Goal: Task Accomplishment & Management: Complete application form

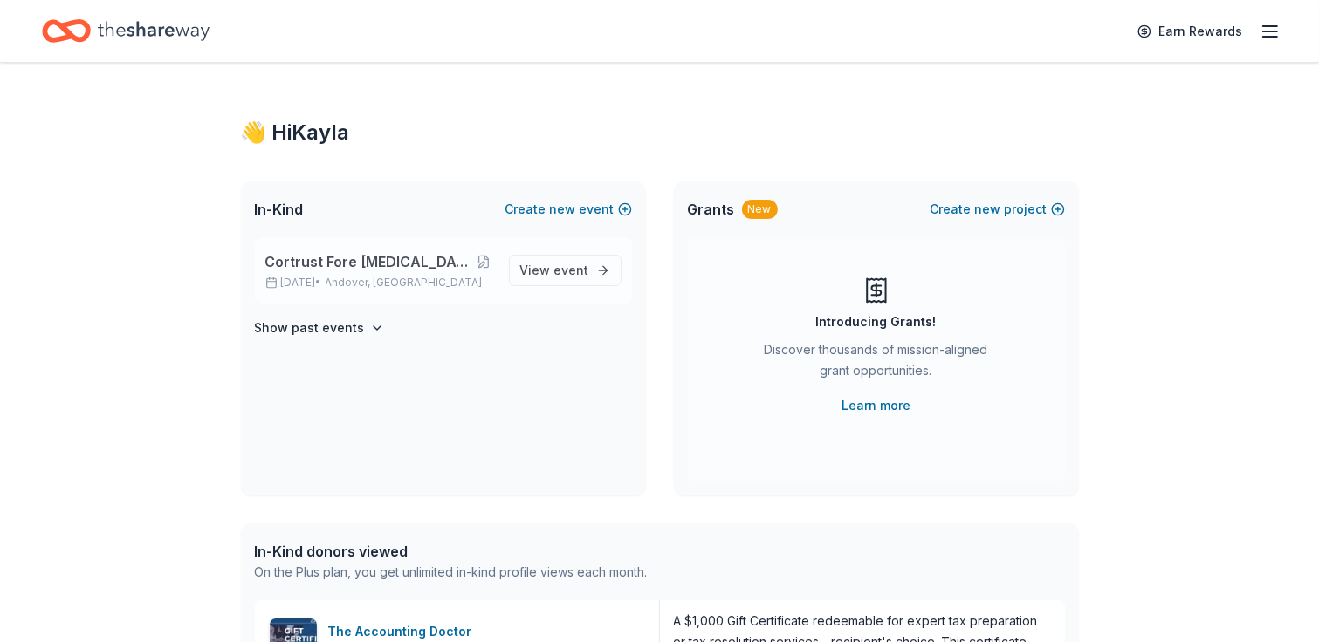
click at [386, 257] on span "Cortrust Fore Lupus Golf Tournament" at bounding box center [369, 261] width 208 height 21
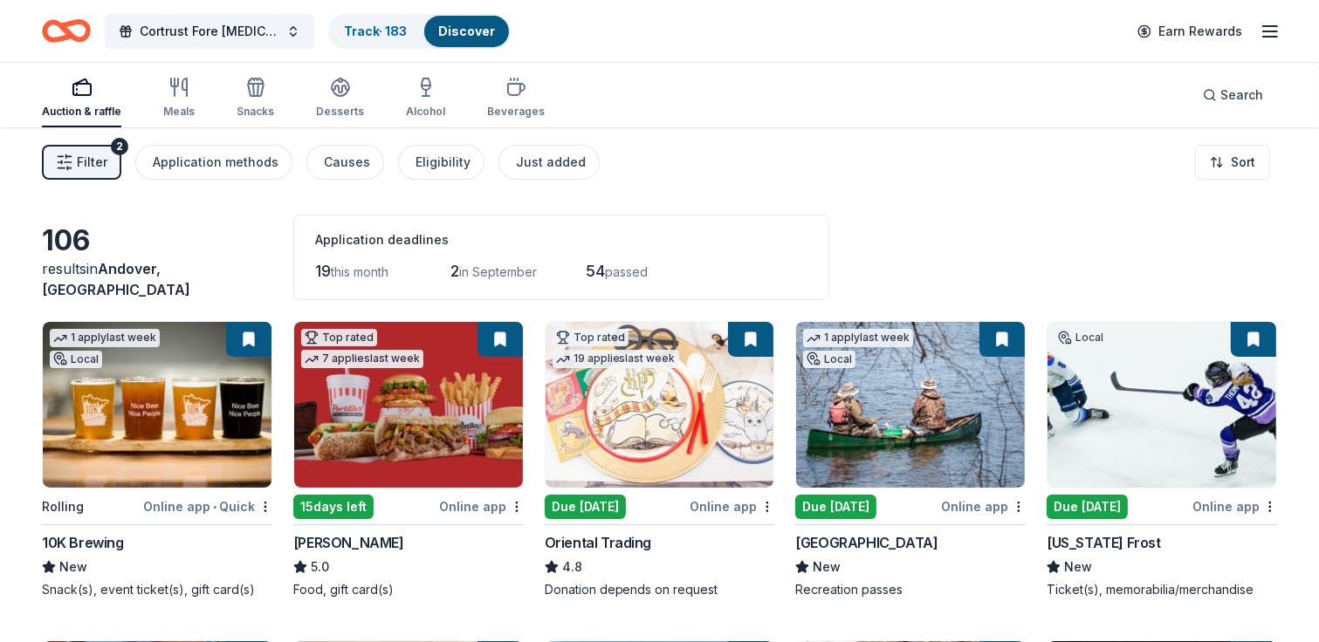
click at [84, 158] on span "Filter" at bounding box center [92, 162] width 31 height 21
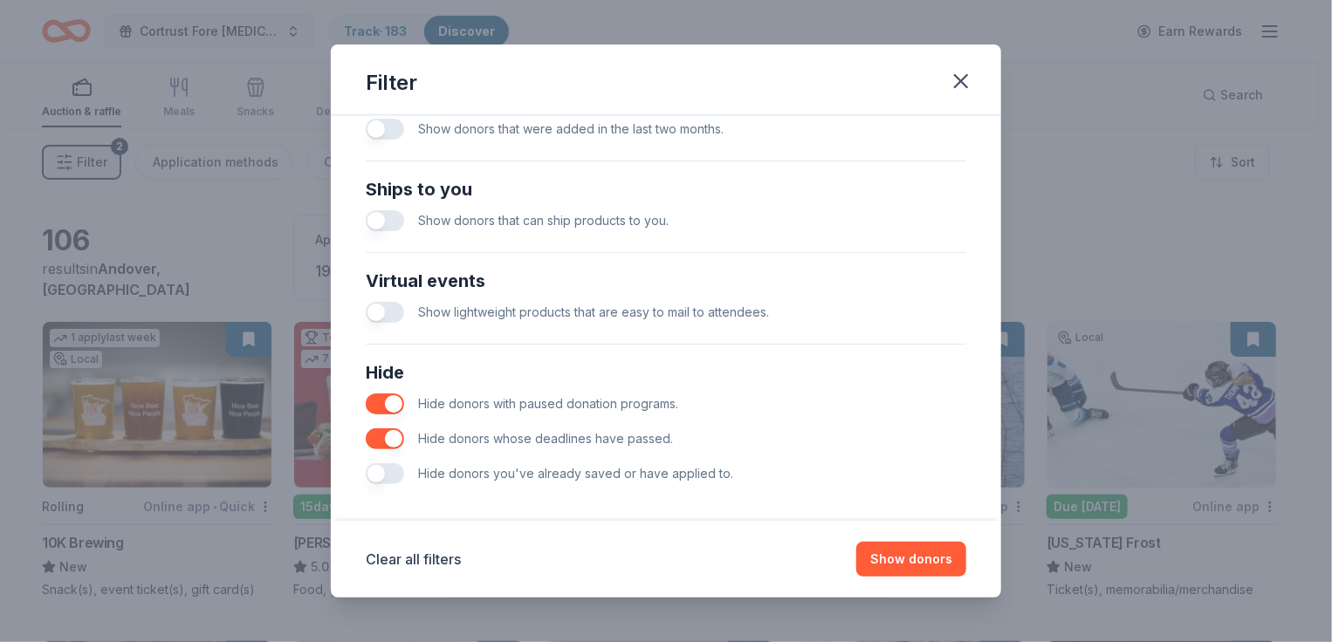
scroll to position [744, 0]
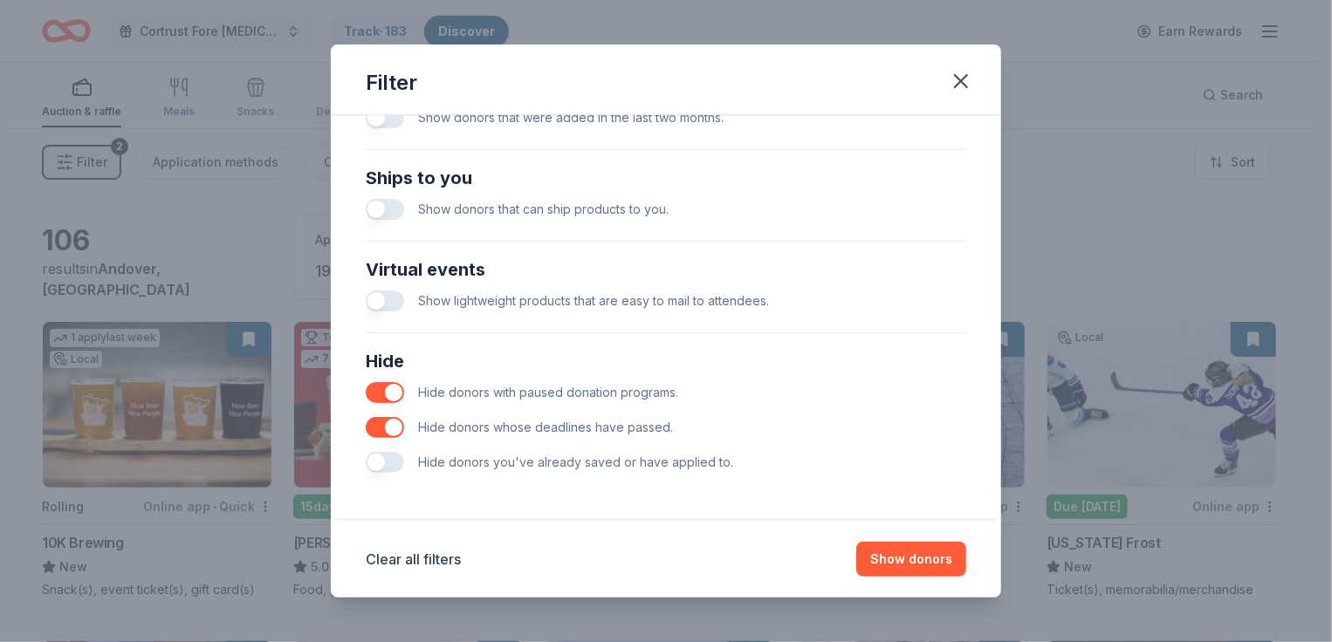
click at [376, 456] on button "button" at bounding box center [385, 462] width 38 height 21
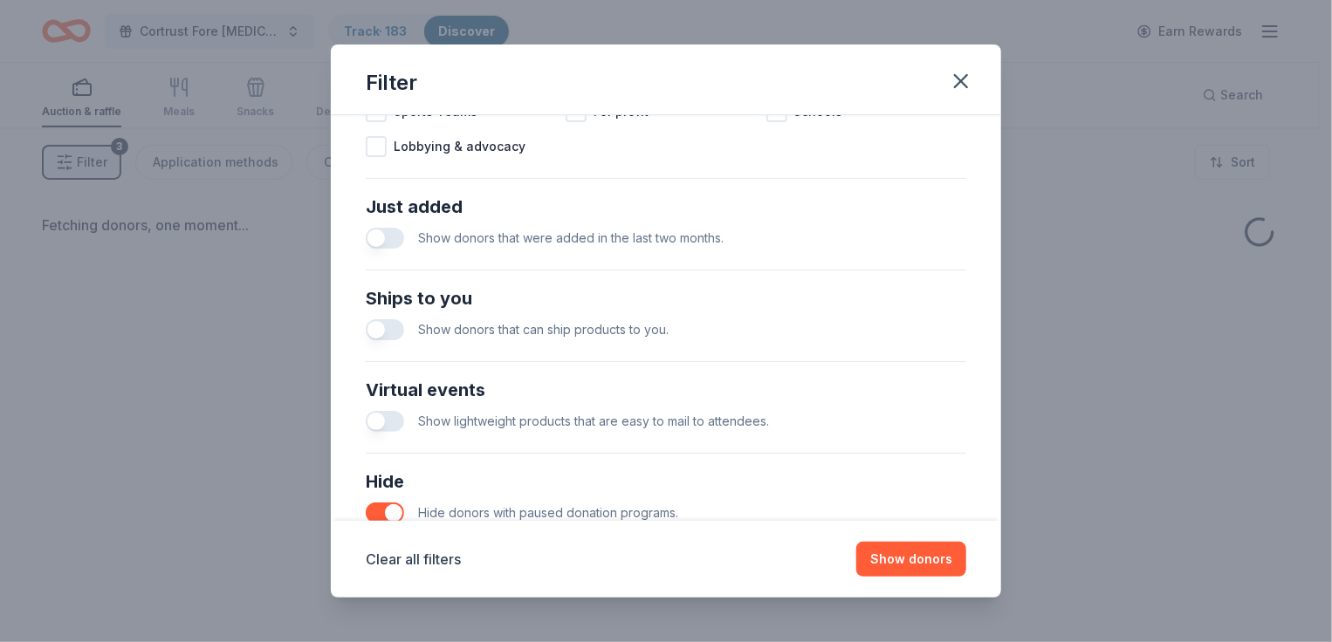
scroll to position [656, 0]
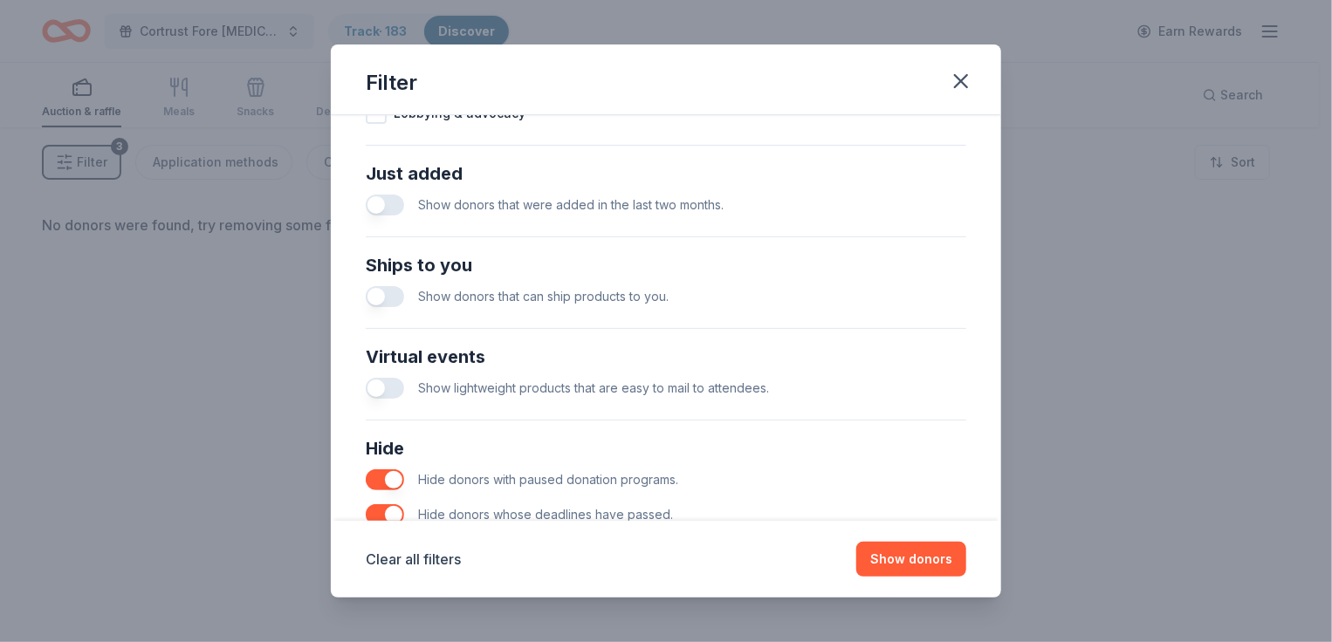
click at [384, 202] on button "button" at bounding box center [385, 205] width 38 height 21
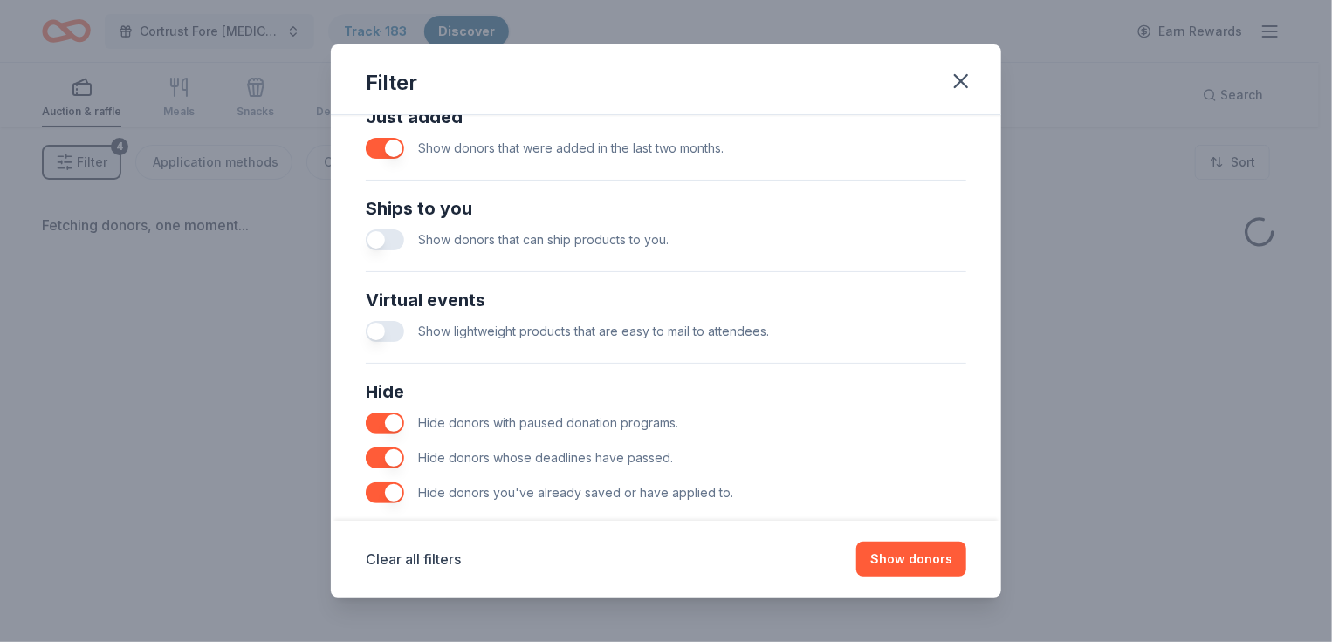
scroll to position [744, 0]
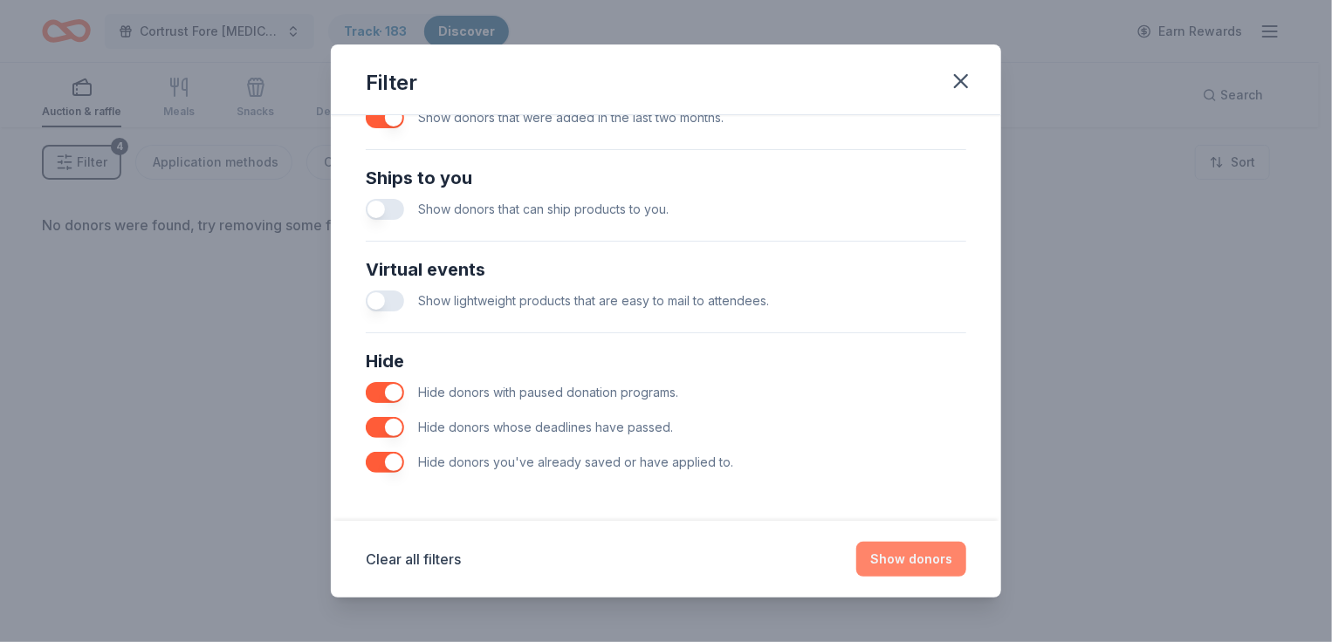
click at [905, 556] on button "Show donors" at bounding box center [911, 559] width 110 height 35
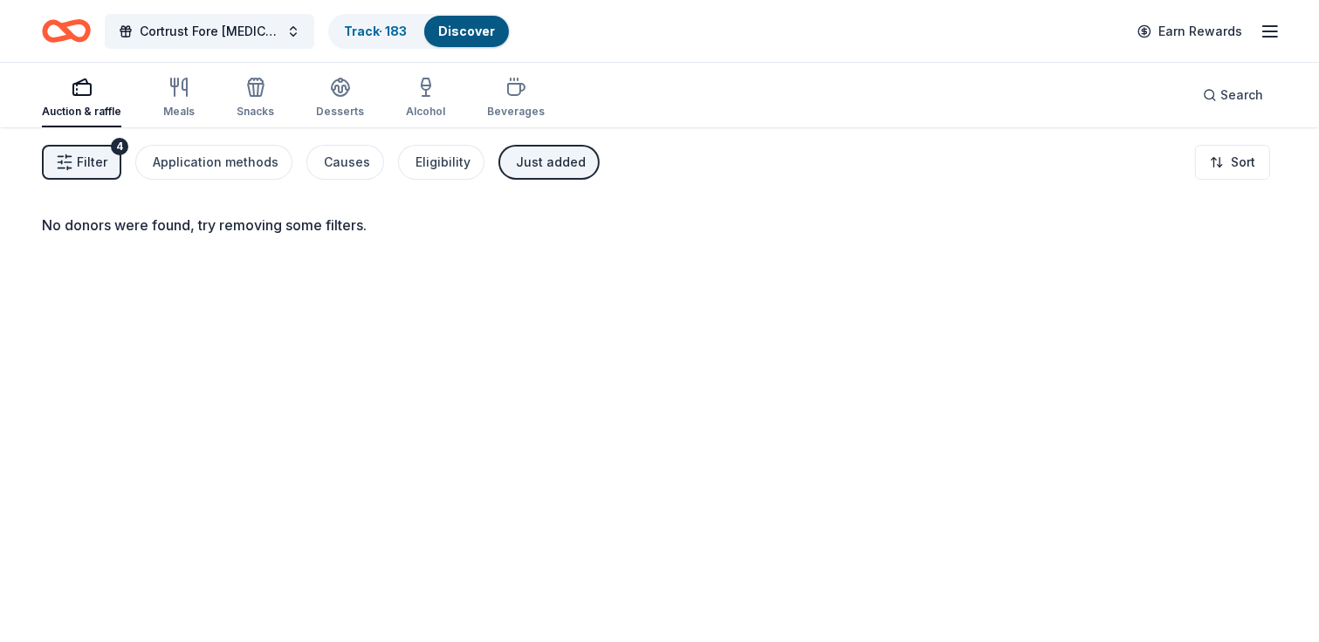
click at [80, 160] on span "Filter" at bounding box center [92, 162] width 31 height 21
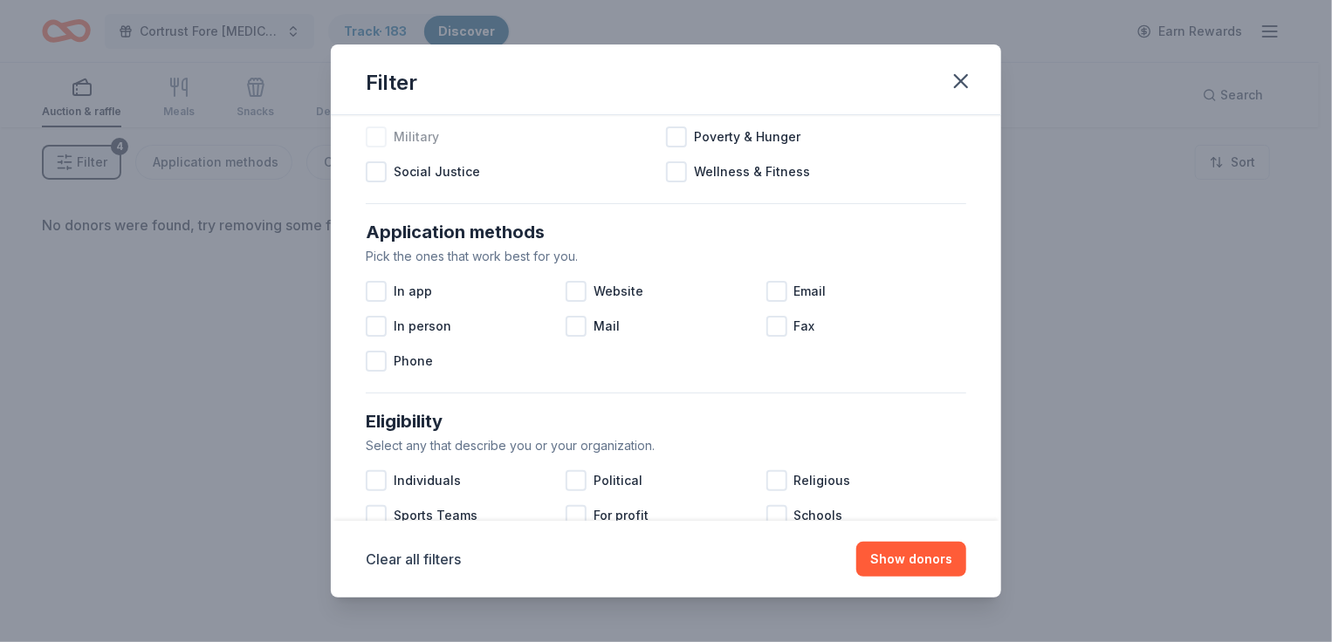
scroll to position [262, 0]
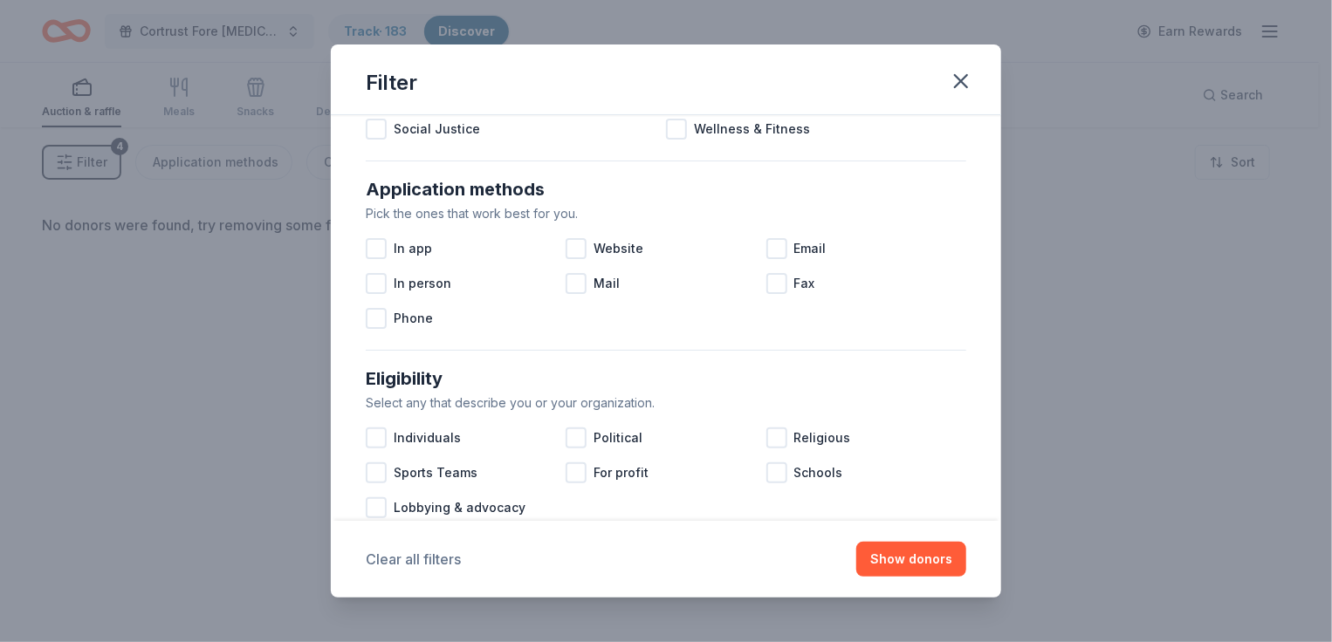
click at [435, 552] on button "Clear all filters" at bounding box center [413, 559] width 95 height 21
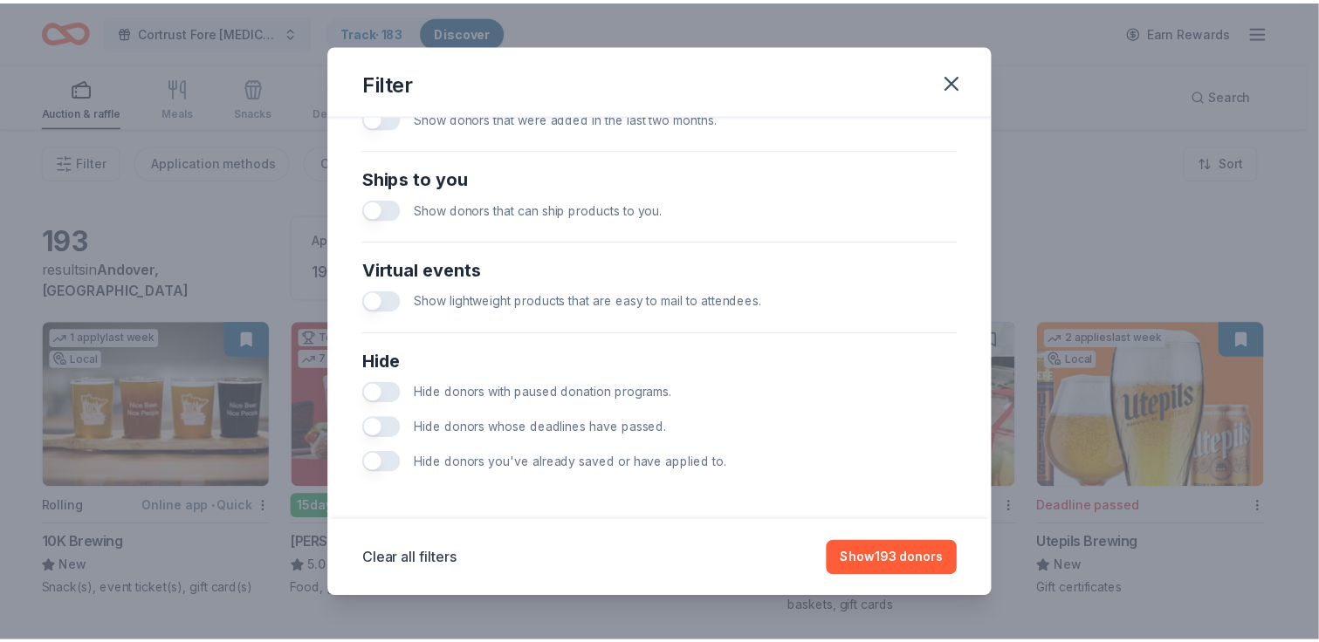
scroll to position [656, 0]
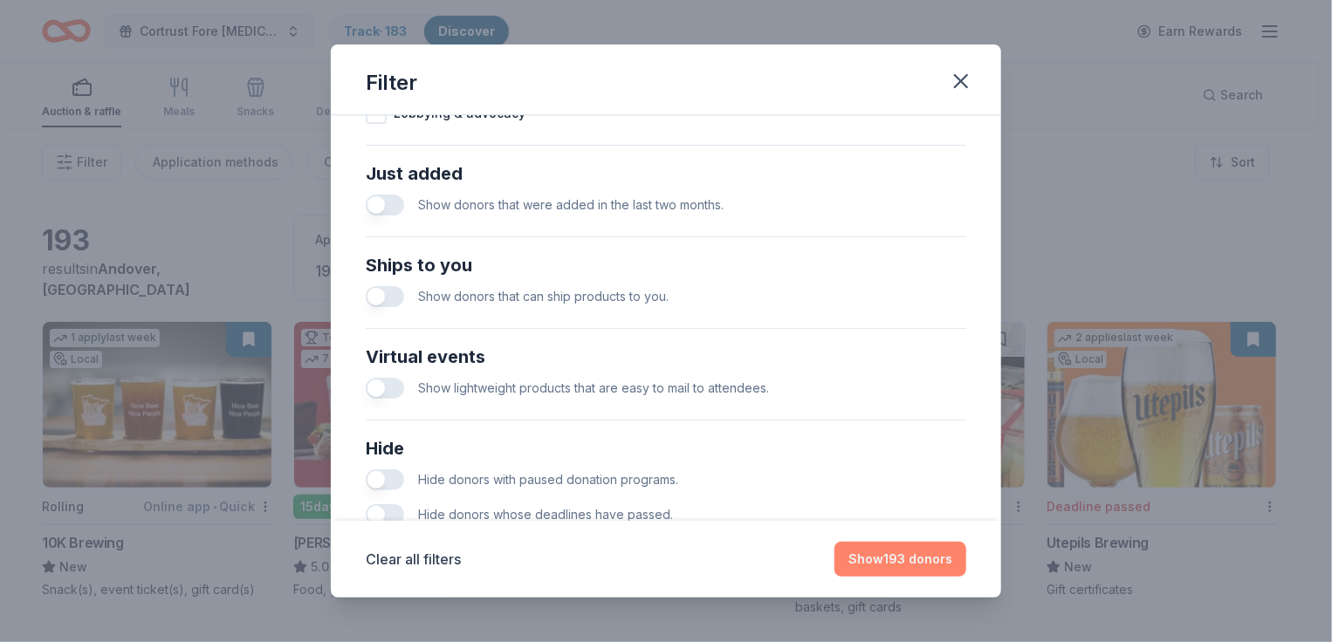
click at [895, 558] on button "Show 193 donors" at bounding box center [900, 559] width 132 height 35
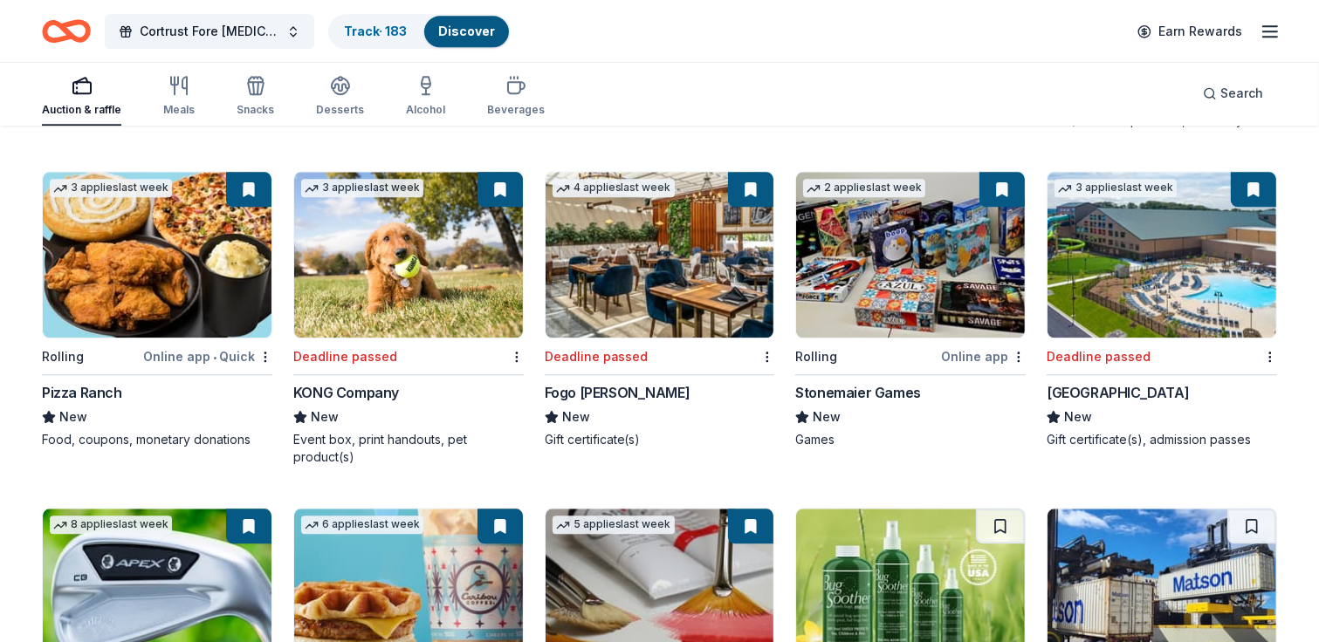
scroll to position [4378, 0]
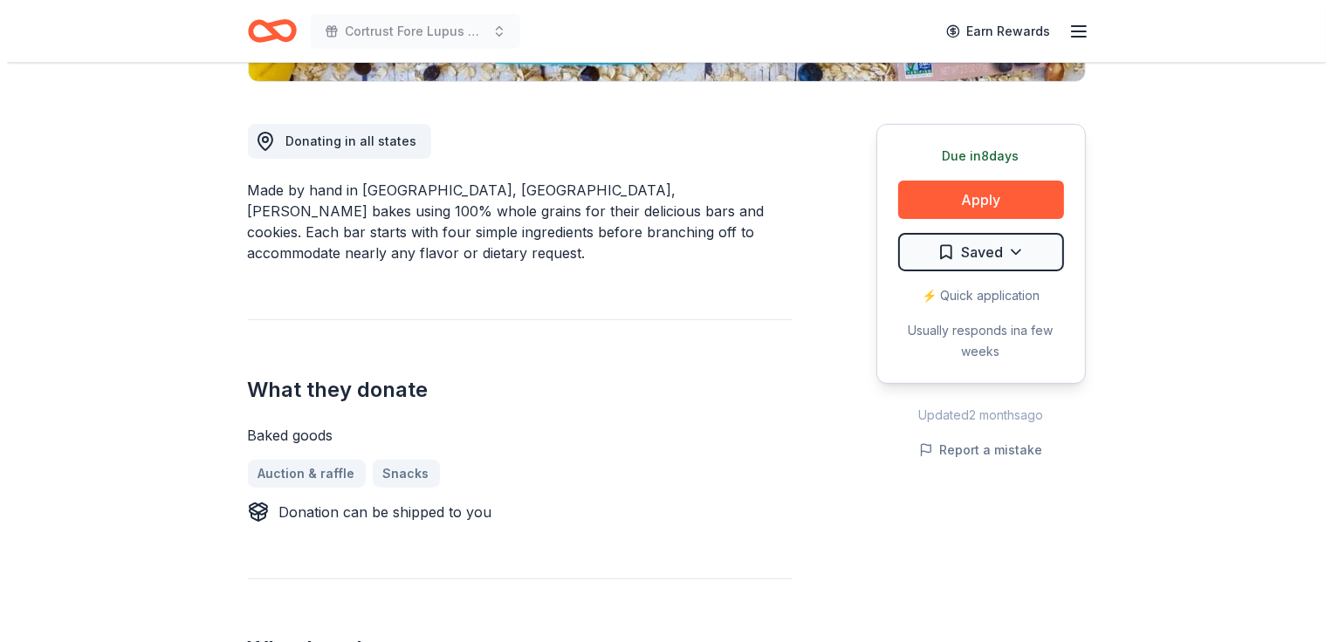
scroll to position [436, 0]
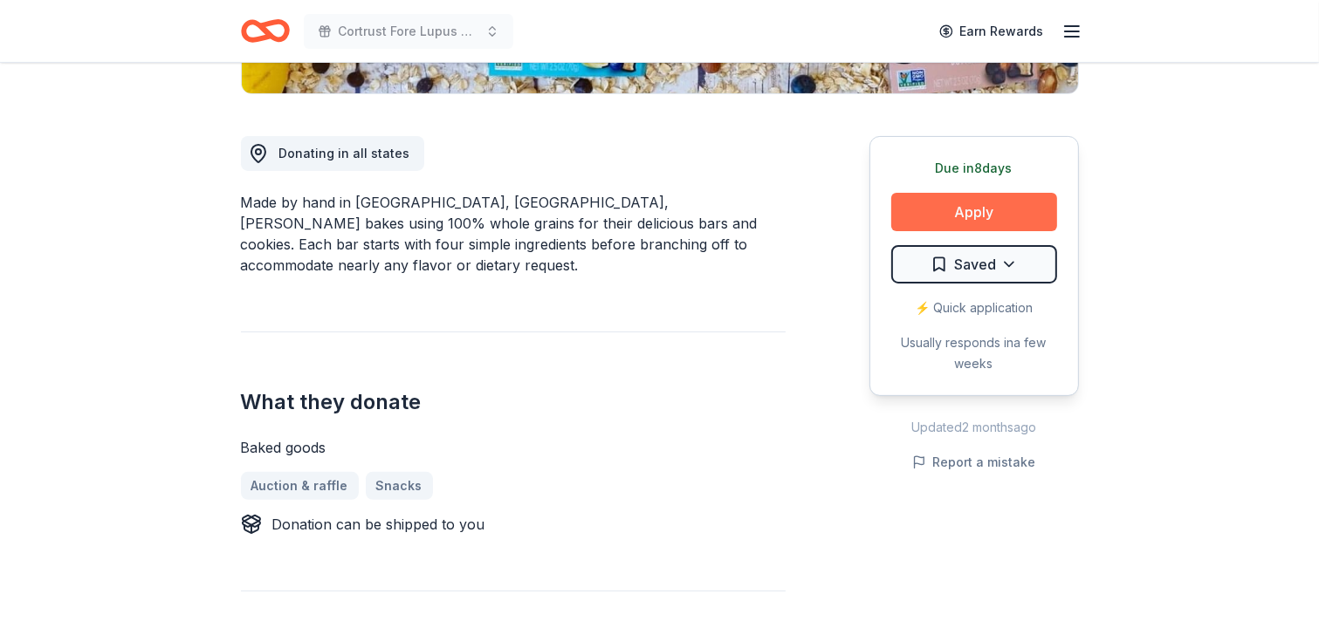
click at [970, 207] on button "Apply" at bounding box center [974, 212] width 166 height 38
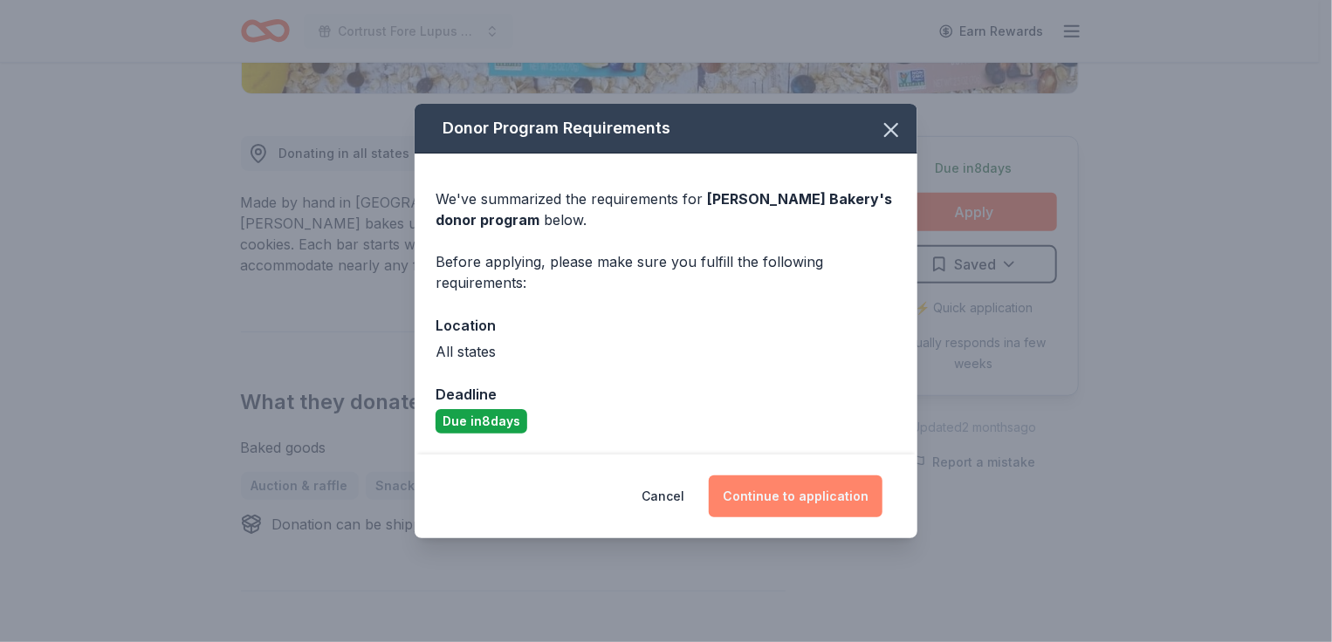
click at [789, 498] on button "Continue to application" at bounding box center [796, 497] width 174 height 42
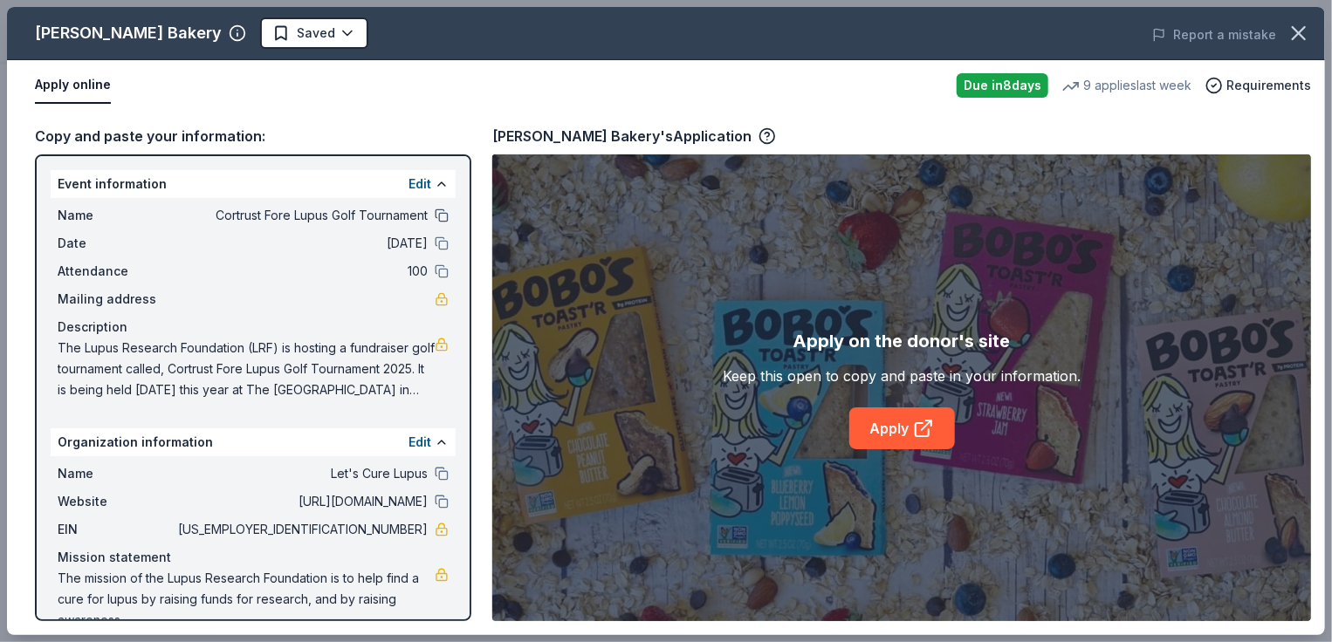
click at [435, 209] on button at bounding box center [442, 216] width 14 height 14
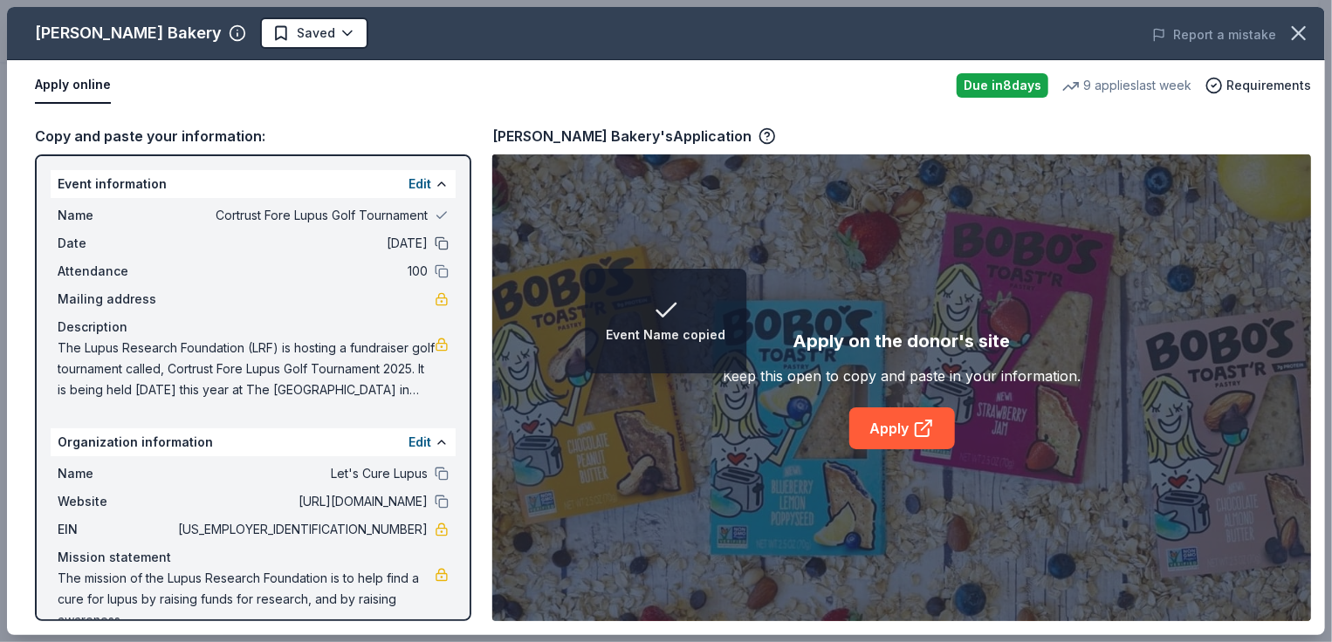
click at [435, 246] on button at bounding box center [442, 243] width 14 height 14
click at [435, 271] on button at bounding box center [442, 271] width 14 height 14
click at [435, 472] on button at bounding box center [442, 474] width 14 height 14
click at [435, 502] on button at bounding box center [442, 502] width 14 height 14
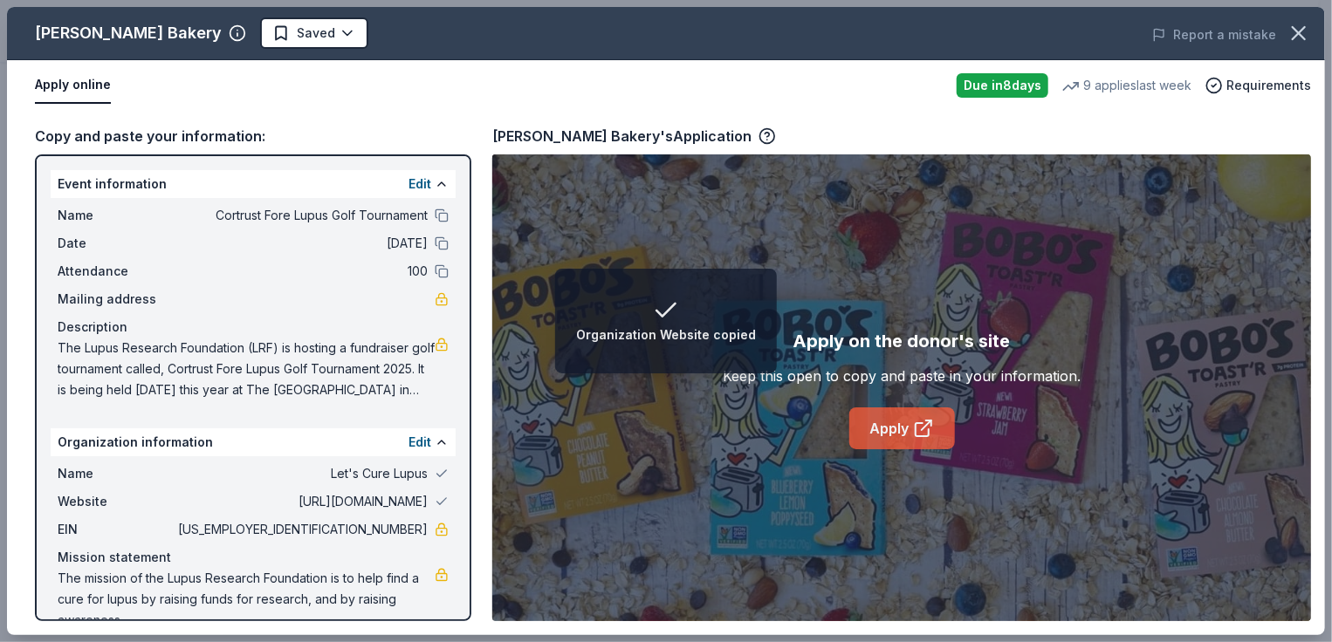
click at [896, 433] on link "Apply" at bounding box center [902, 429] width 106 height 42
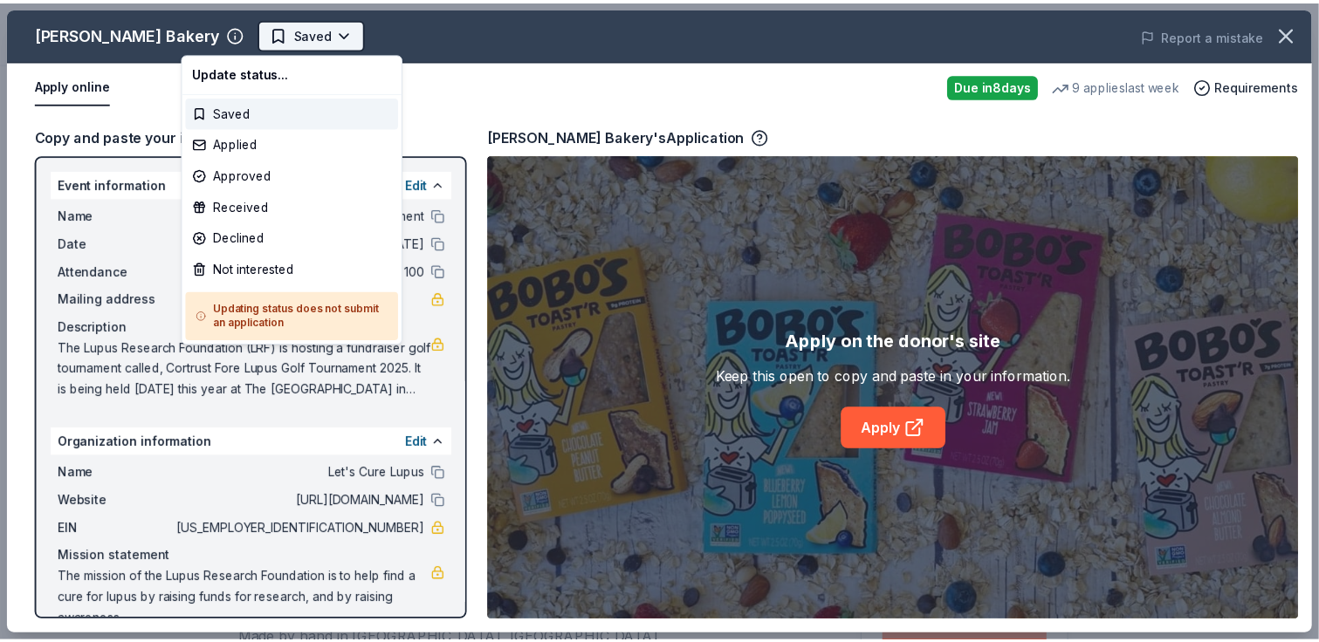
scroll to position [0, 0]
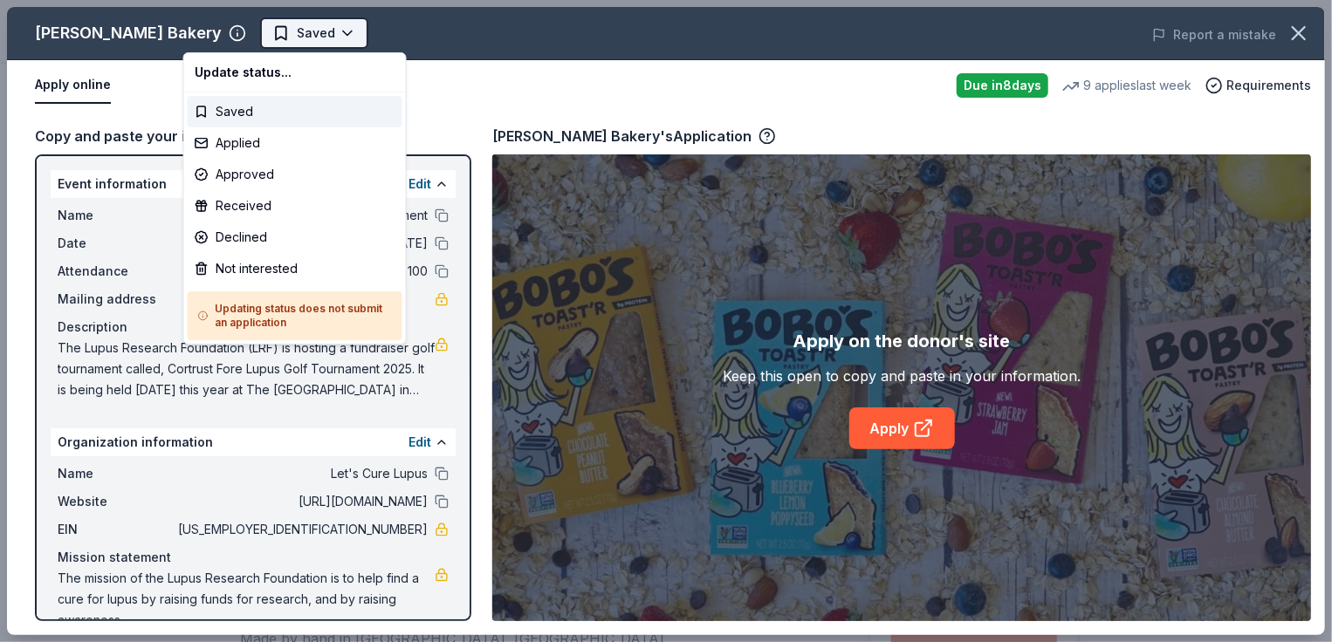
click at [269, 34] on html "Cortrust Fore Lupus Golf Tournament Saved Apply Due in 8 days Share Bobo's Bake…" at bounding box center [666, 321] width 1332 height 642
click at [240, 142] on div "Applied" at bounding box center [295, 142] width 215 height 31
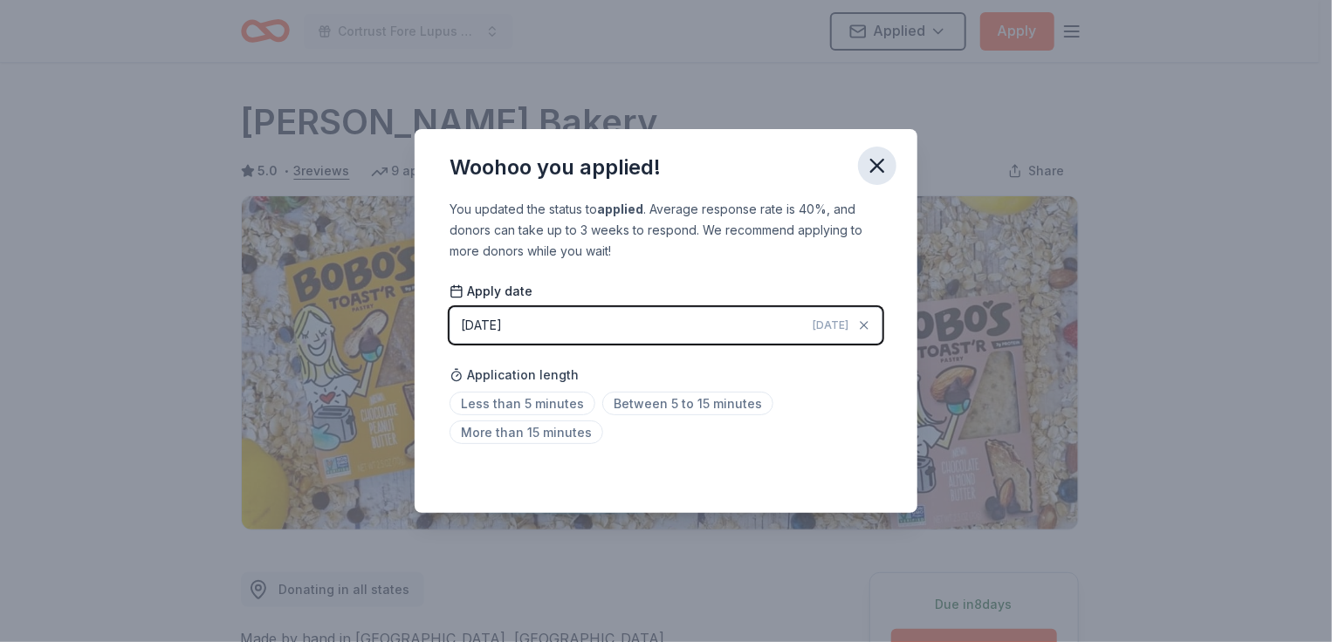
click at [874, 163] on icon "button" at bounding box center [877, 166] width 12 height 12
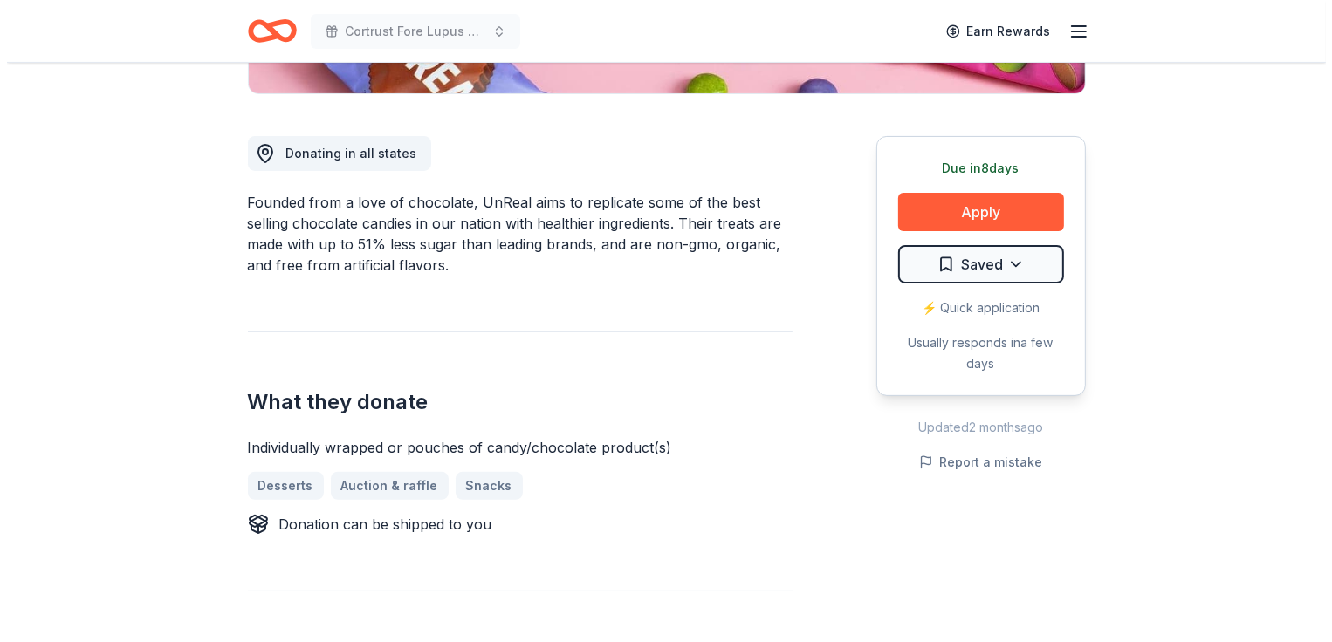
scroll to position [436, 0]
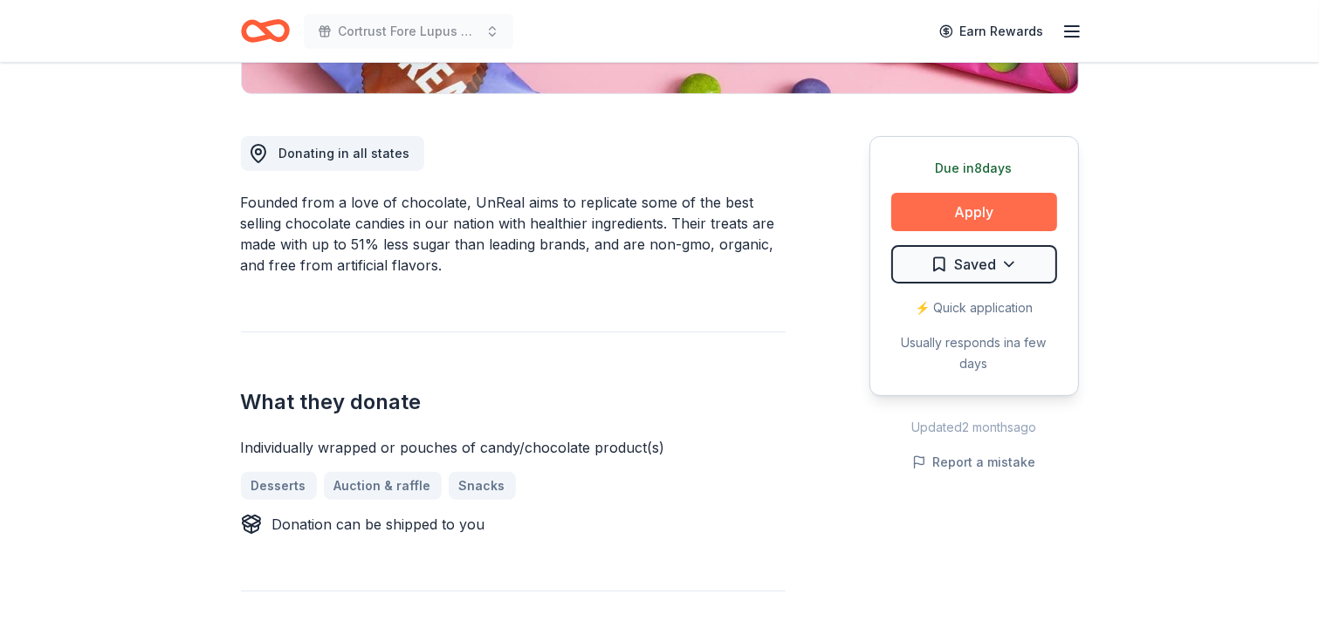
click at [967, 212] on button "Apply" at bounding box center [974, 212] width 166 height 38
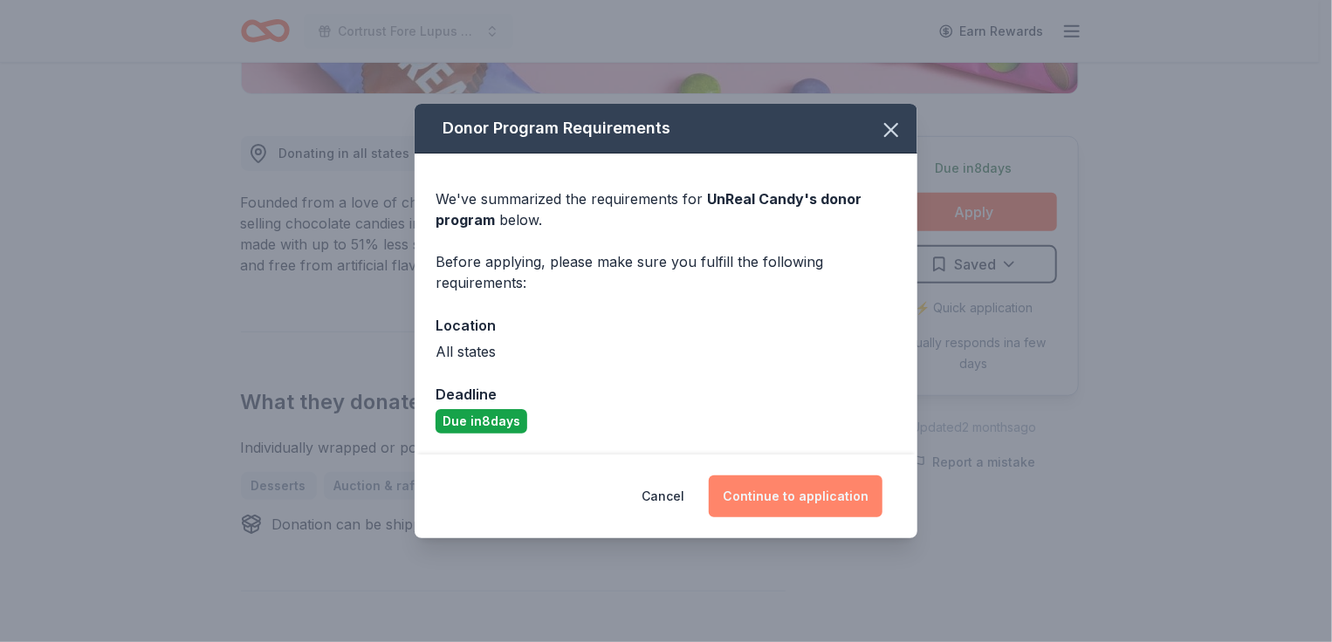
click at [811, 497] on button "Continue to application" at bounding box center [796, 497] width 174 height 42
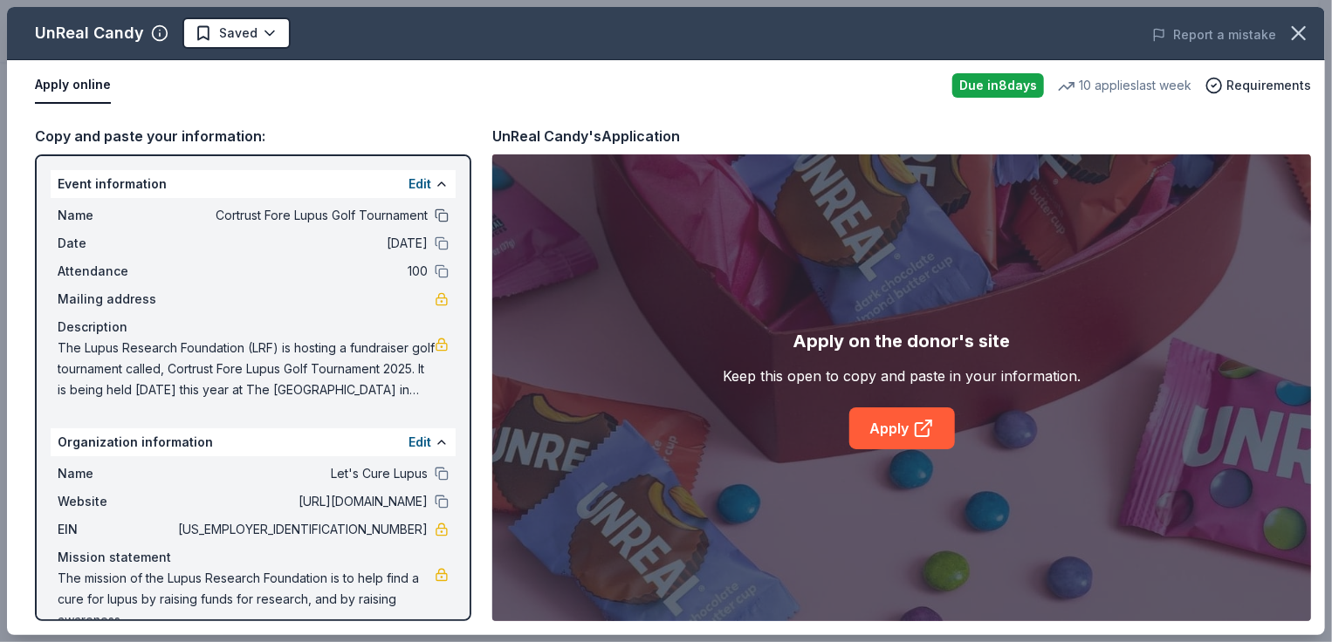
click at [435, 215] on button at bounding box center [442, 216] width 14 height 14
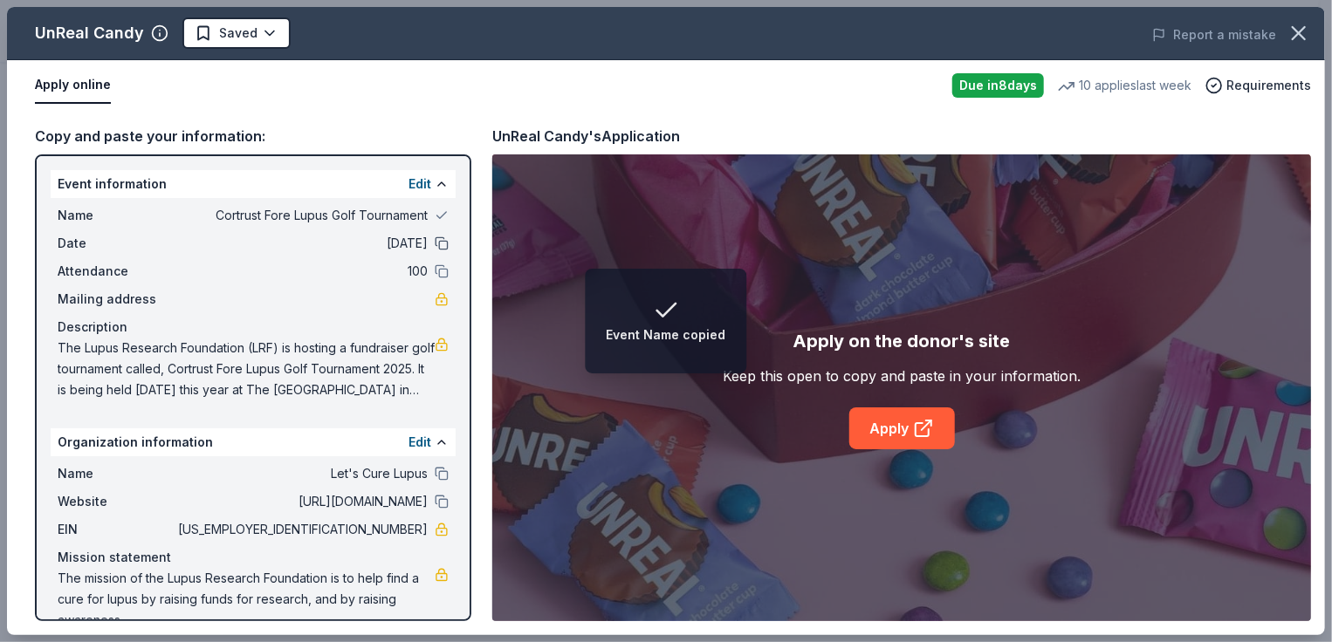
click at [435, 240] on button at bounding box center [442, 243] width 14 height 14
click at [435, 268] on button at bounding box center [442, 271] width 14 height 14
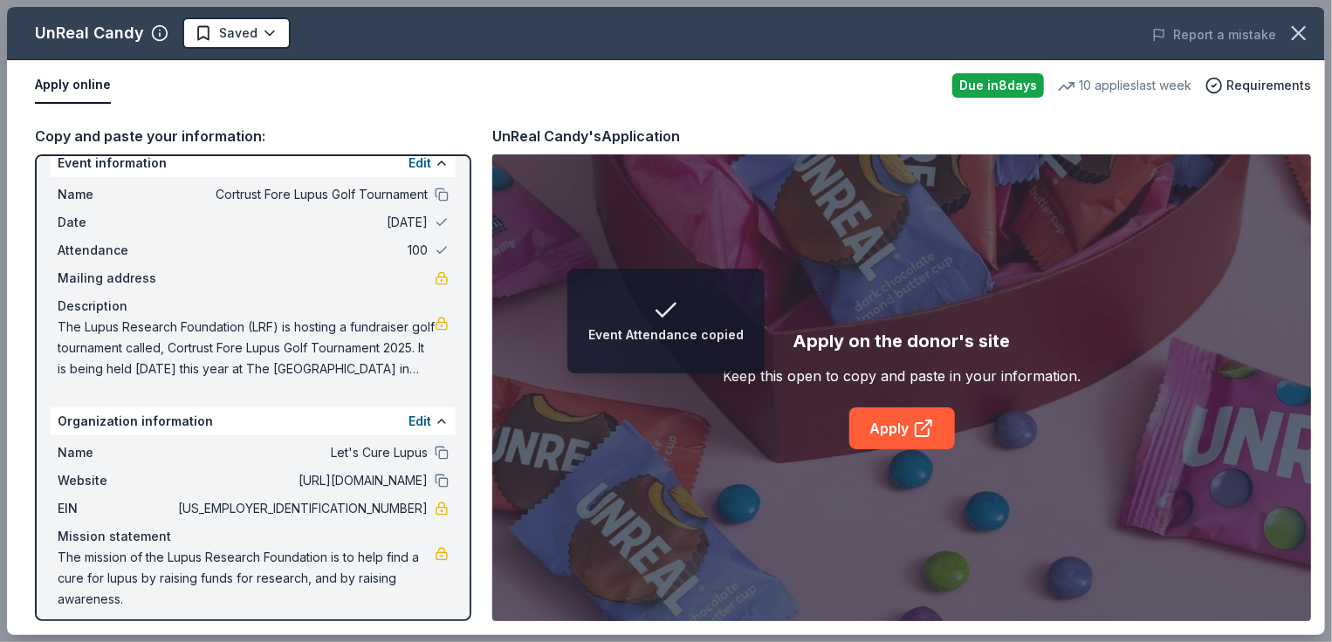
scroll to position [31, 0]
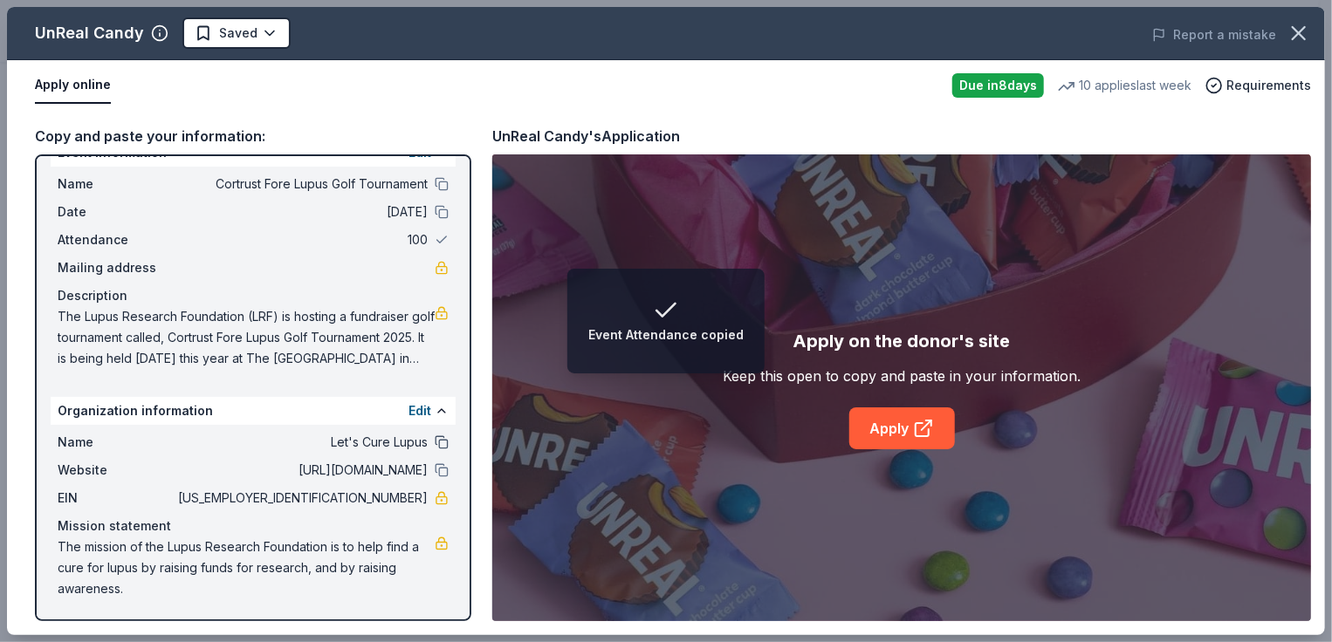
click at [435, 440] on button at bounding box center [442, 442] width 14 height 14
click at [435, 471] on button at bounding box center [442, 470] width 14 height 14
click at [908, 424] on link "Apply" at bounding box center [902, 429] width 106 height 42
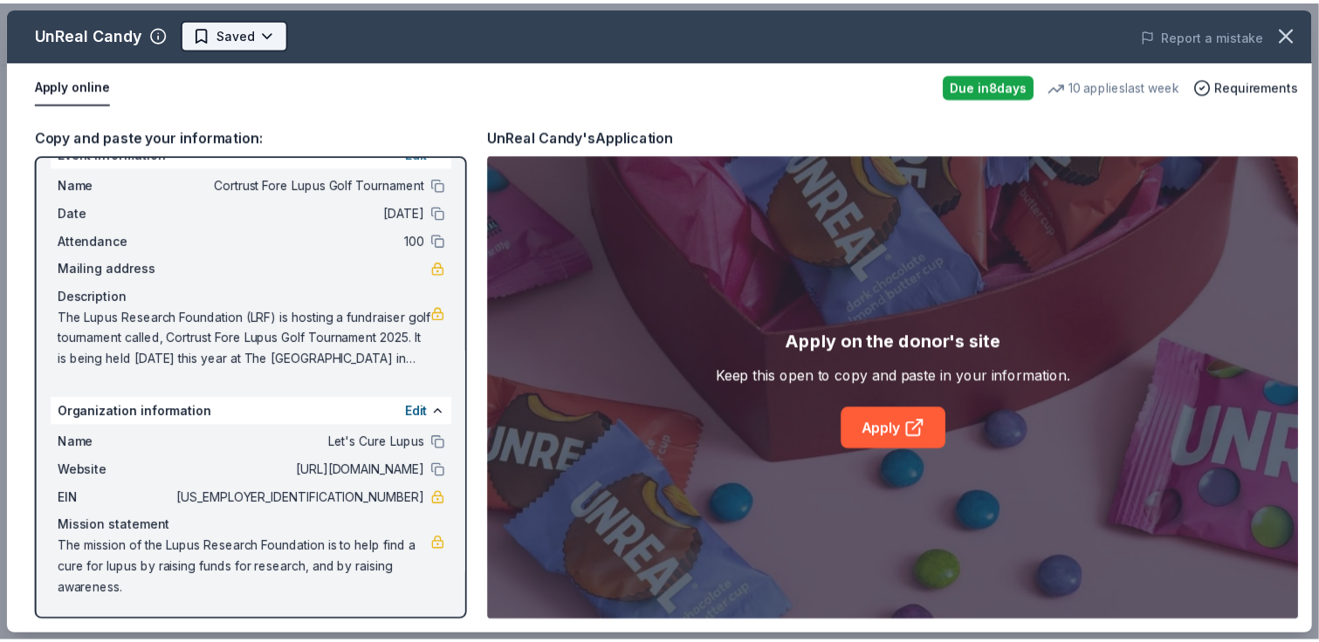
scroll to position [0, 0]
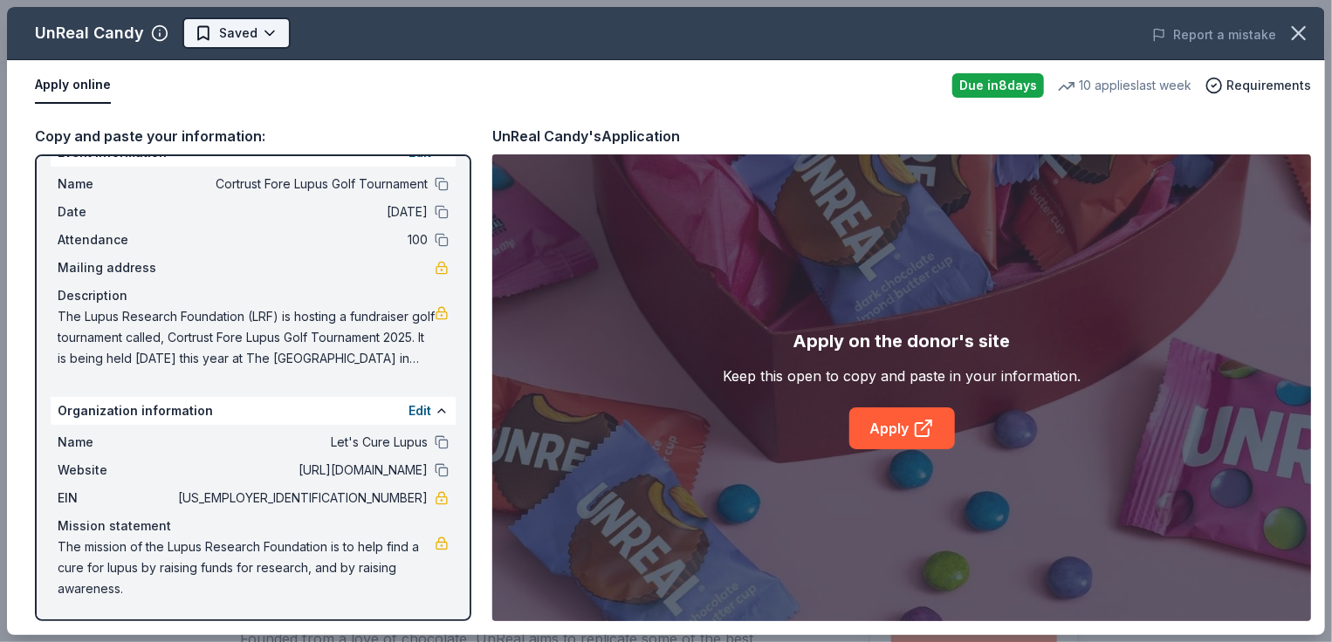
click at [269, 31] on html "Cortrust Fore Lupus Golf Tournament Earn Rewards Due in 8 days Share UnReal Can…" at bounding box center [666, 321] width 1332 height 642
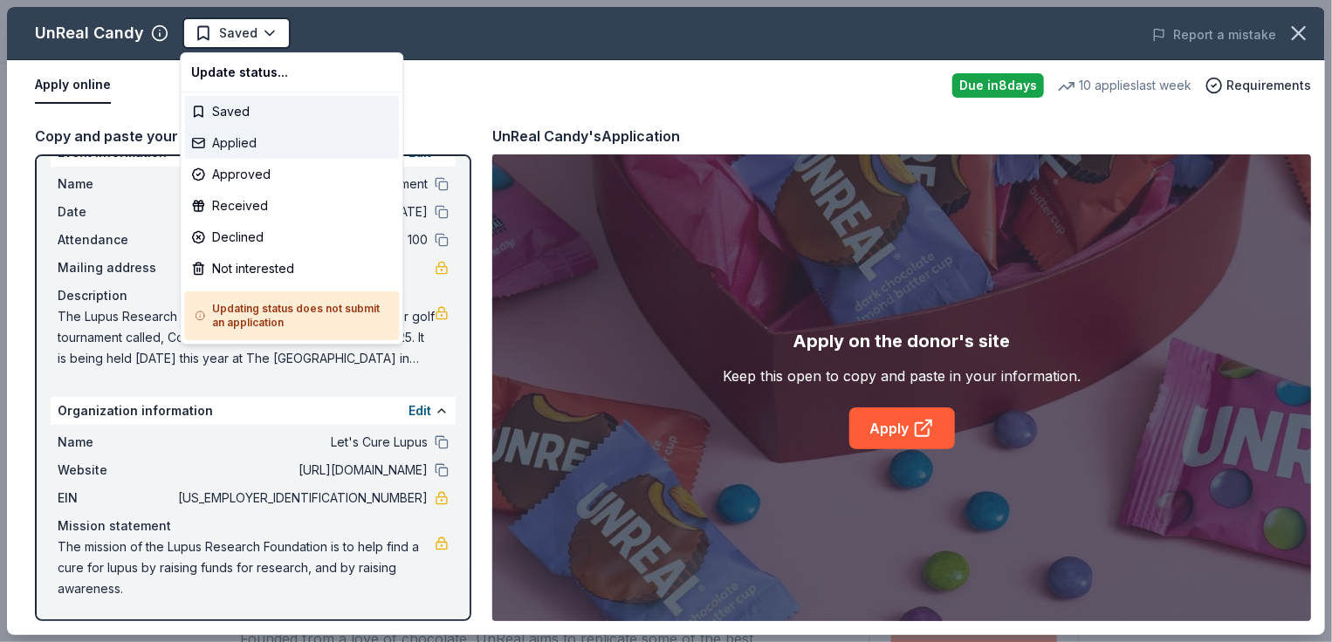
click at [227, 140] on div "Applied" at bounding box center [291, 142] width 215 height 31
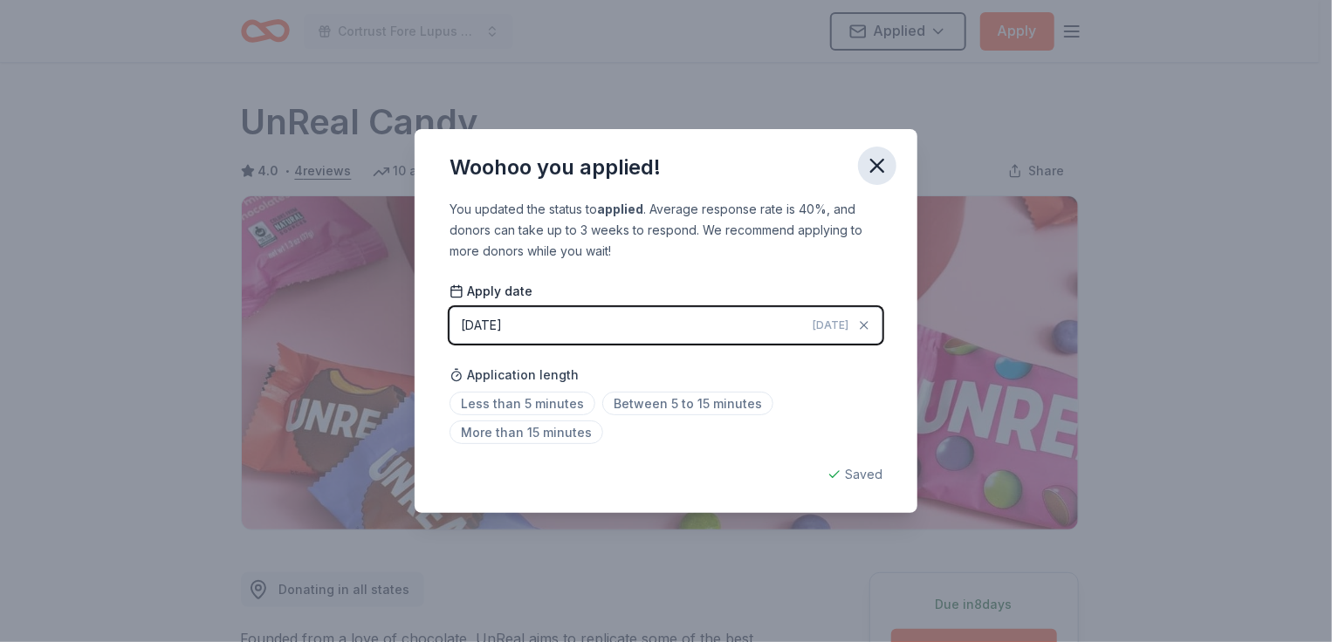
click at [876, 163] on icon "button" at bounding box center [877, 166] width 24 height 24
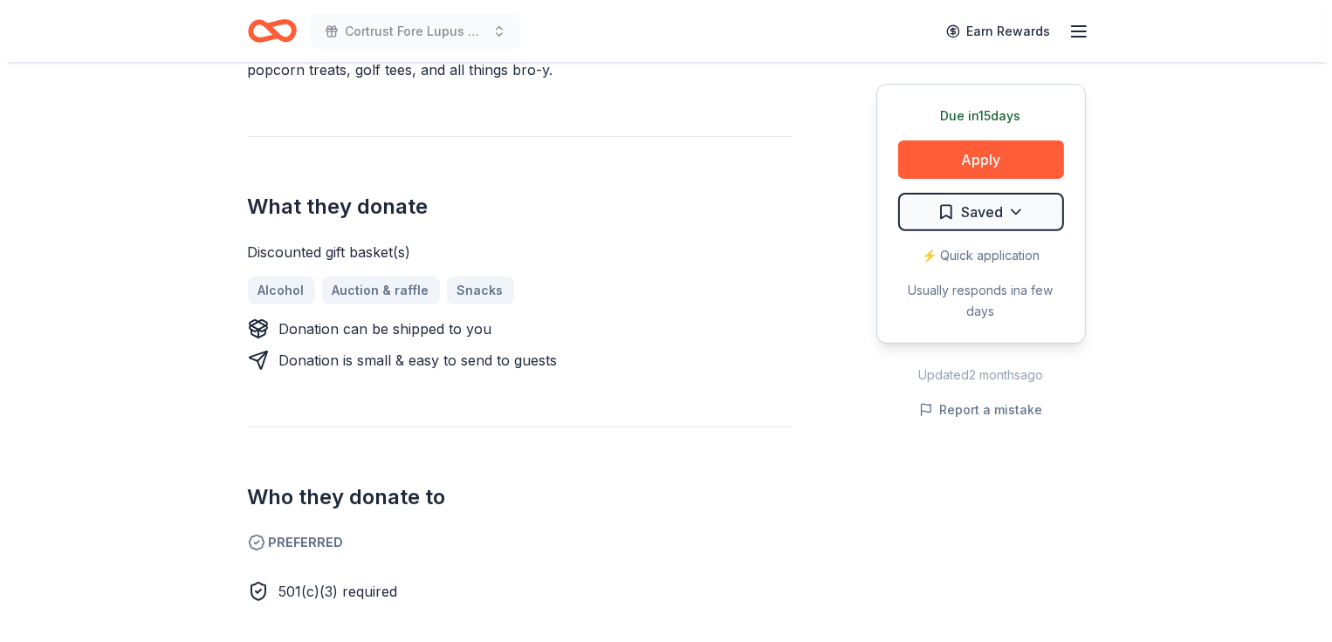
scroll to position [262, 0]
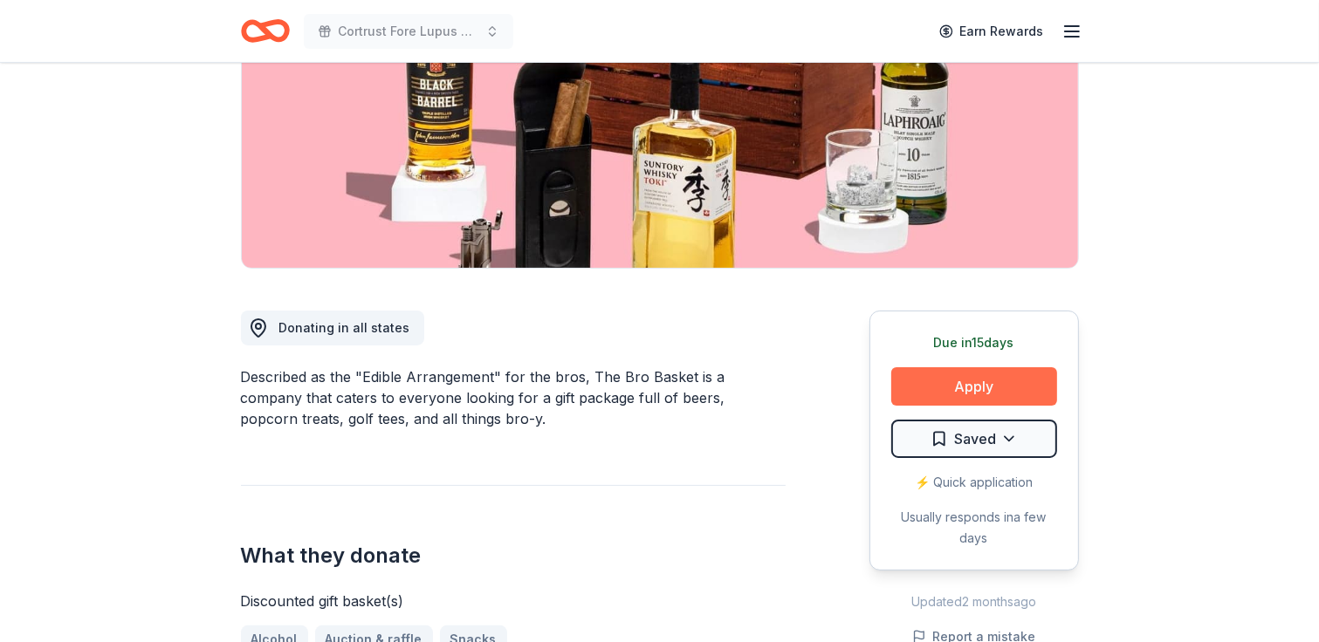
click at [974, 383] on button "Apply" at bounding box center [974, 386] width 166 height 38
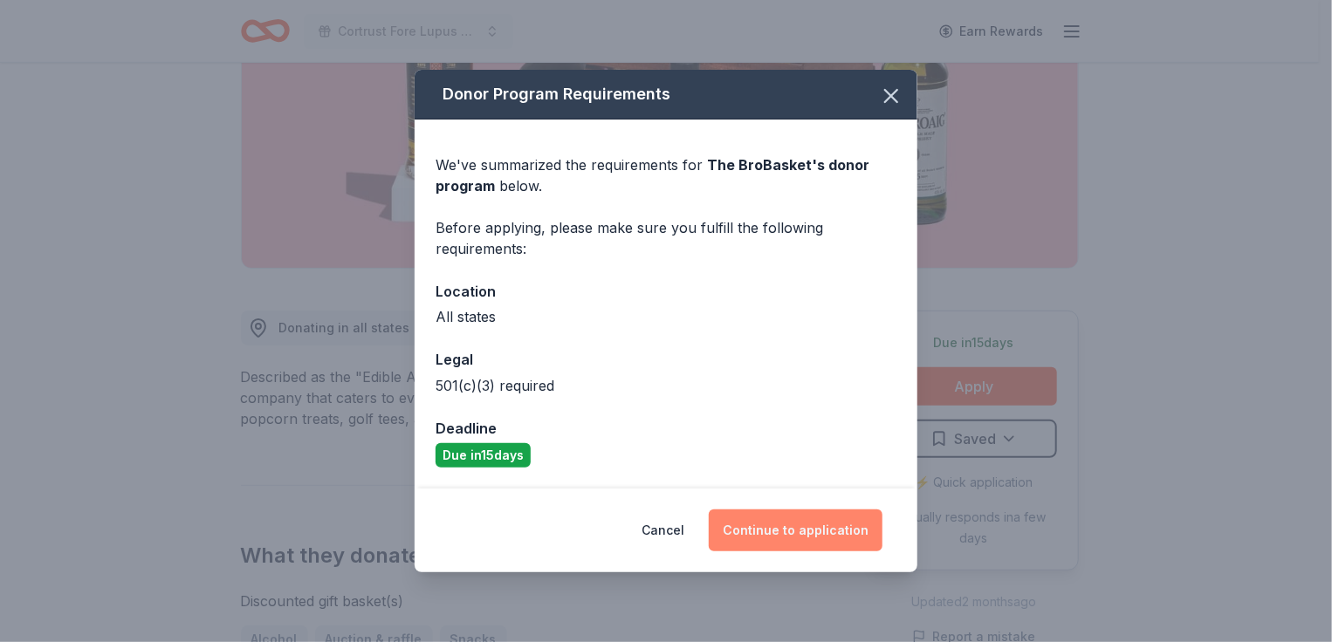
click at [790, 528] on button "Continue to application" at bounding box center [796, 531] width 174 height 42
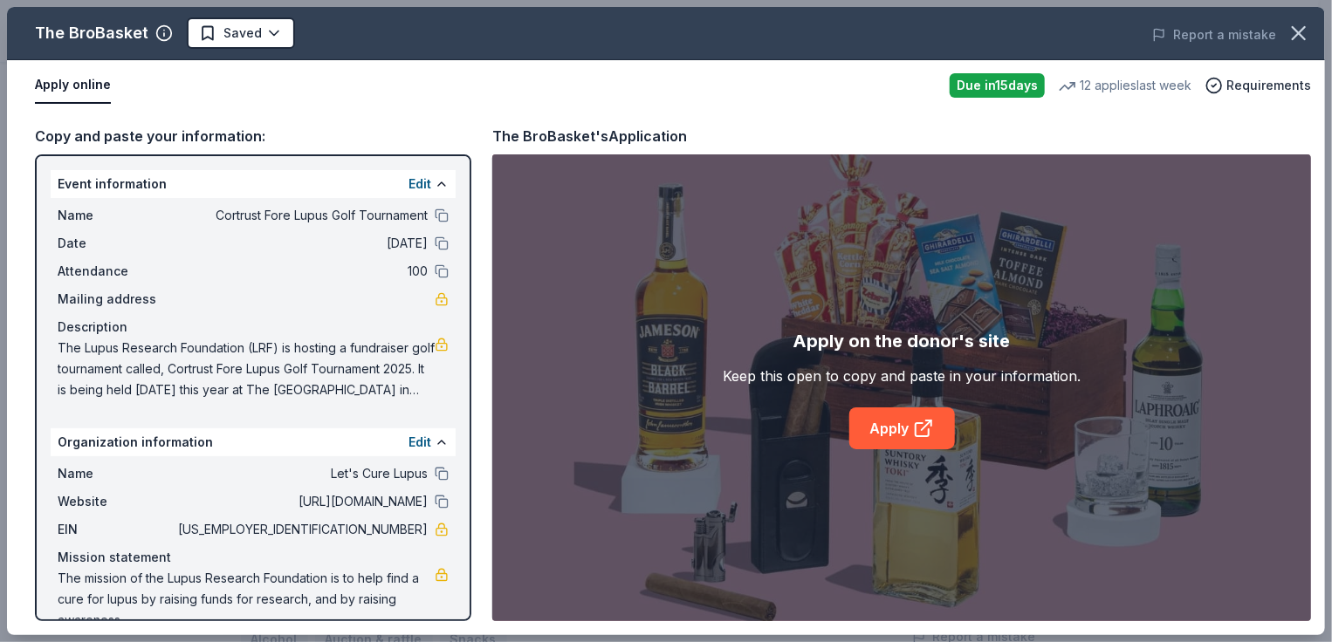
drag, startPoint x: 426, startPoint y: 212, endPoint x: 426, endPoint y: 233, distance: 20.9
click at [435, 214] on button at bounding box center [442, 216] width 14 height 14
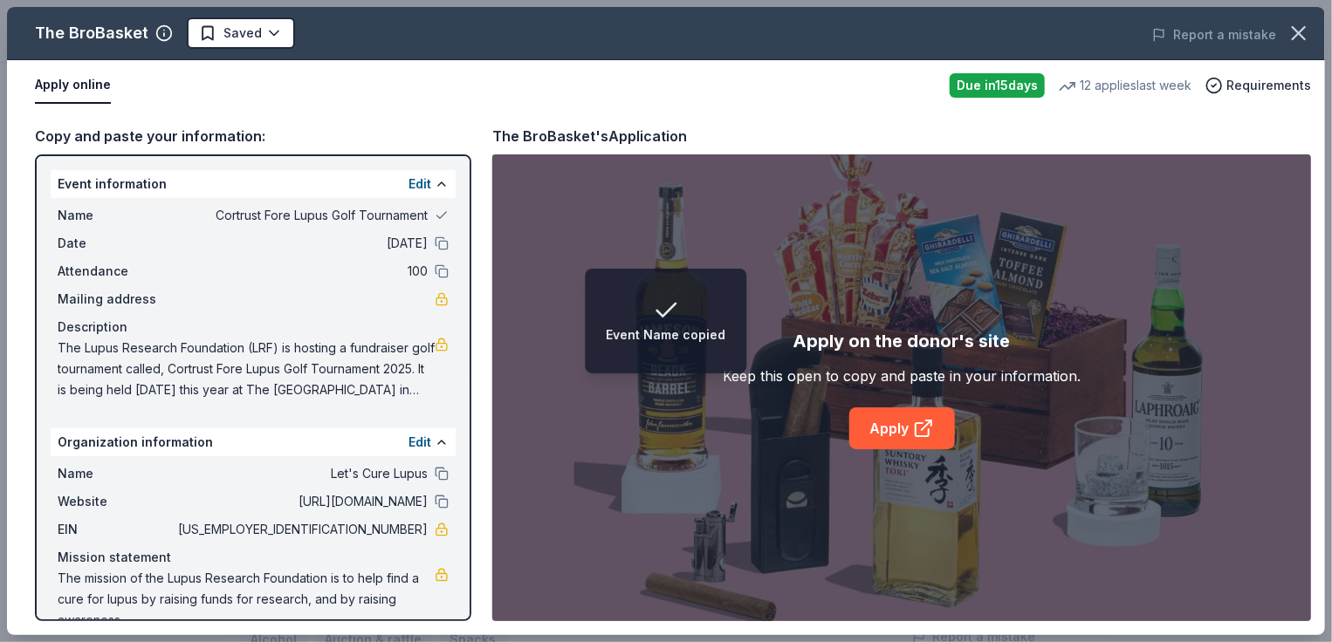
drag, startPoint x: 426, startPoint y: 243, endPoint x: 429, endPoint y: 261, distance: 17.8
click at [435, 243] on button at bounding box center [442, 243] width 14 height 14
click at [435, 268] on button at bounding box center [442, 271] width 14 height 14
click at [435, 470] on button at bounding box center [442, 474] width 14 height 14
click at [435, 499] on button at bounding box center [442, 502] width 14 height 14
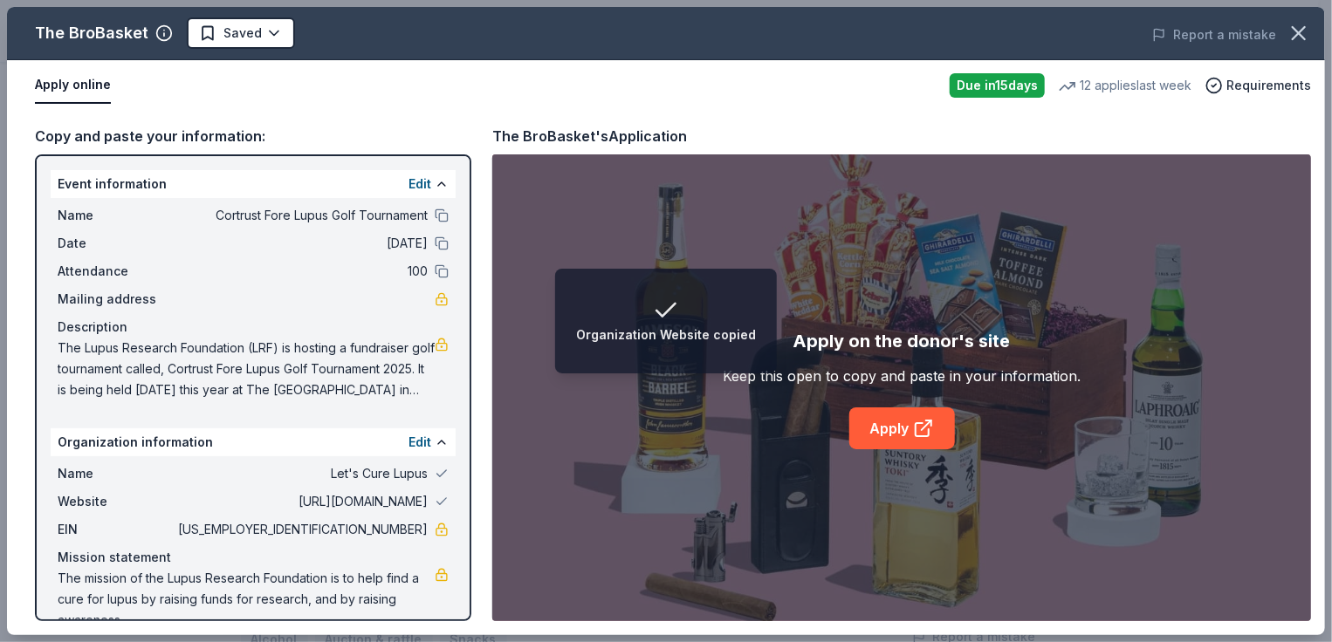
scroll to position [31, 0]
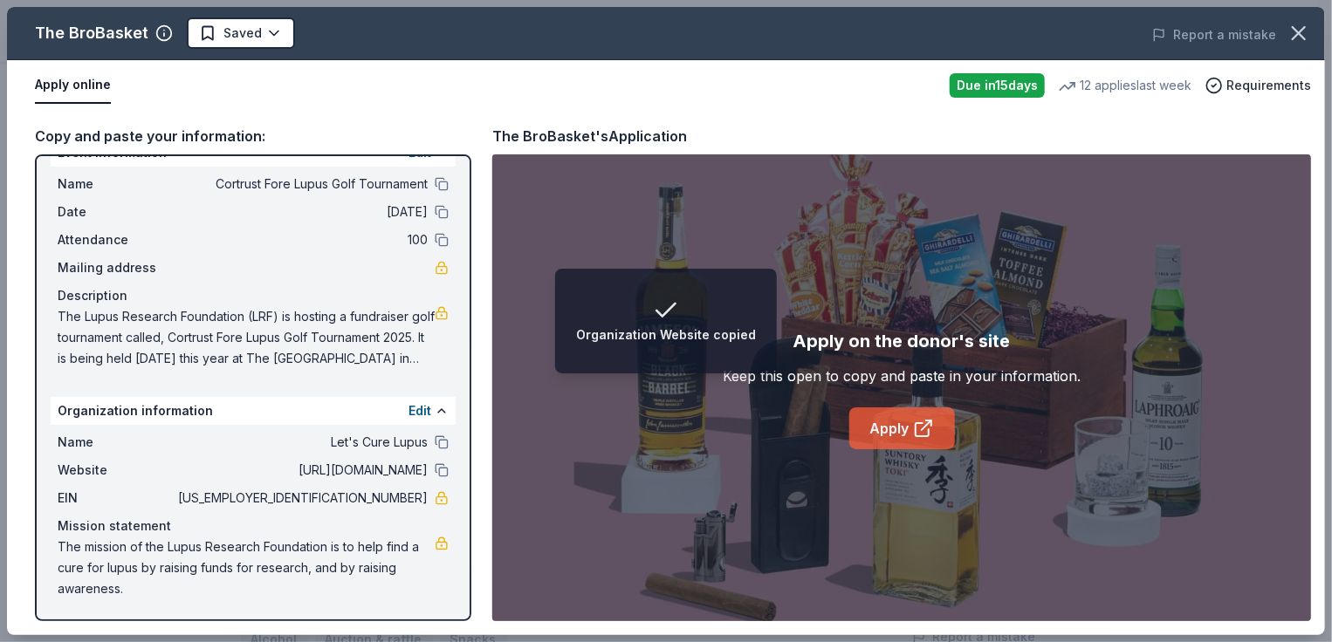
click at [904, 427] on link "Apply" at bounding box center [902, 429] width 106 height 42
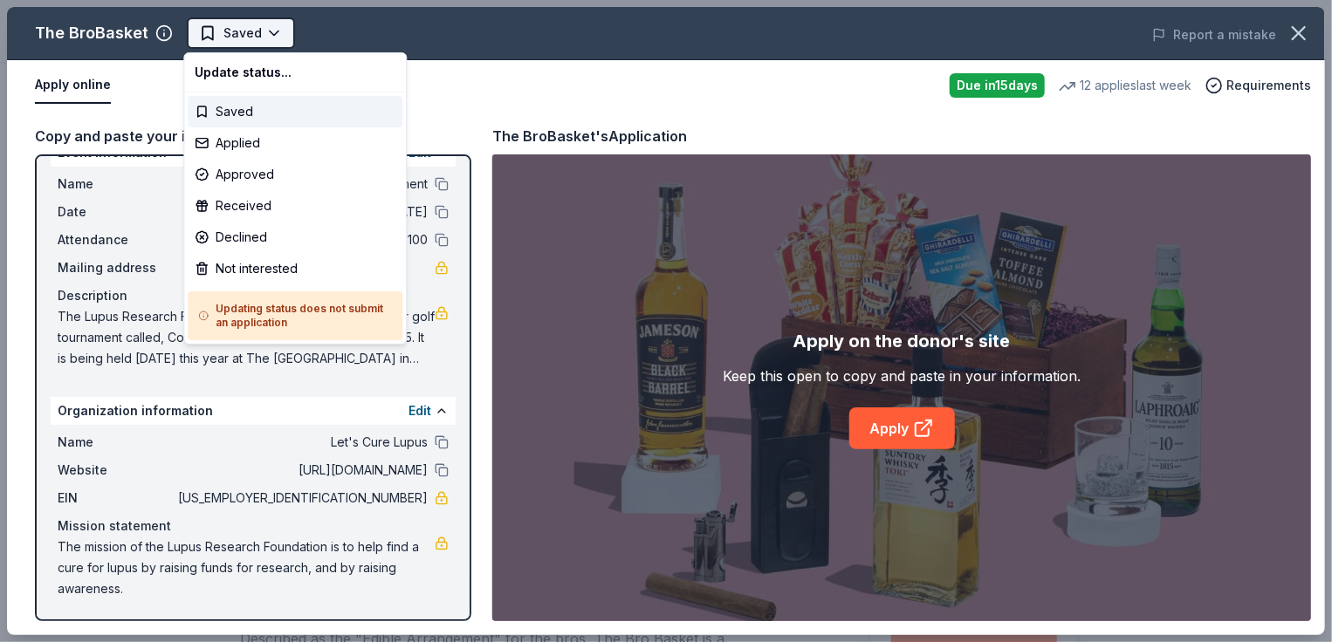
click at [270, 31] on html "Cortrust Fore Lupus Golf Tournament Saved Apply Due [DATE] Share The BroBasket …" at bounding box center [666, 321] width 1332 height 642
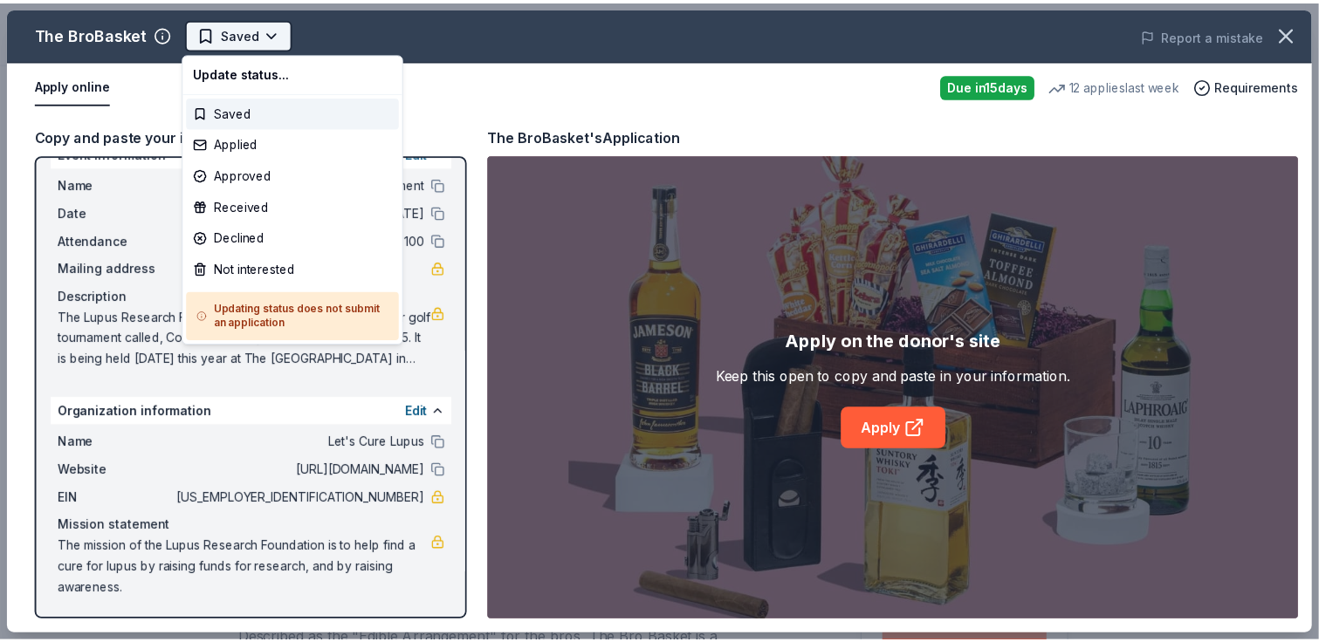
scroll to position [0, 0]
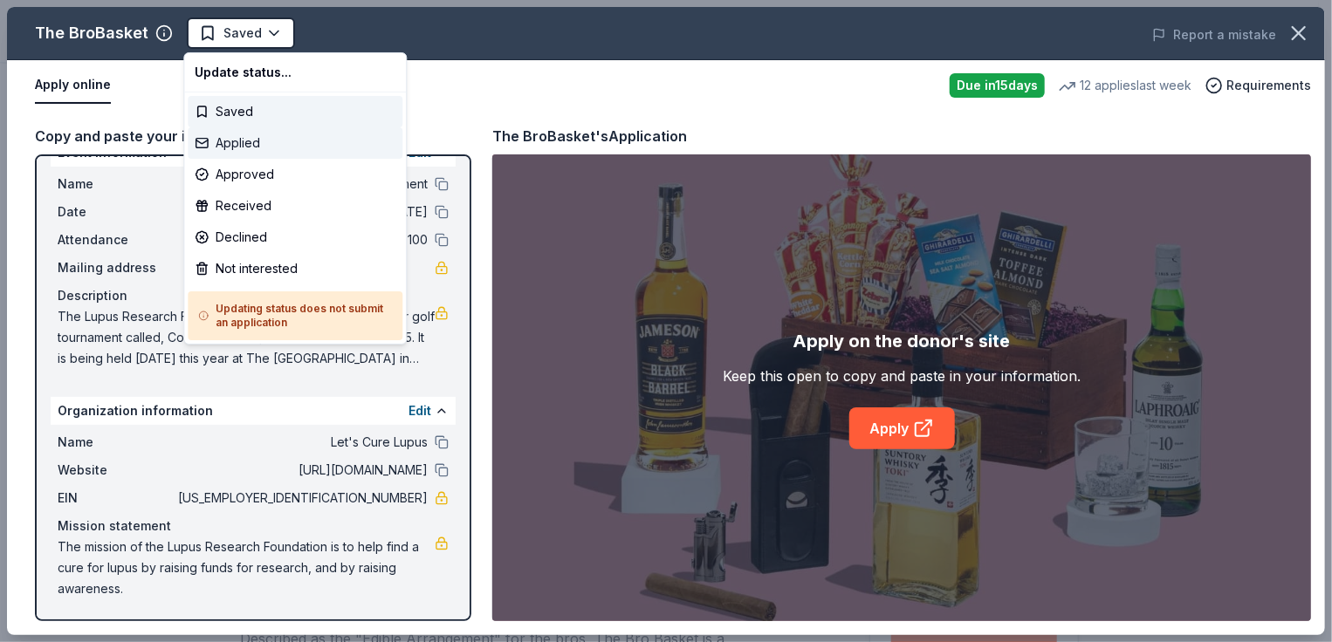
click at [242, 144] on div "Applied" at bounding box center [295, 142] width 215 height 31
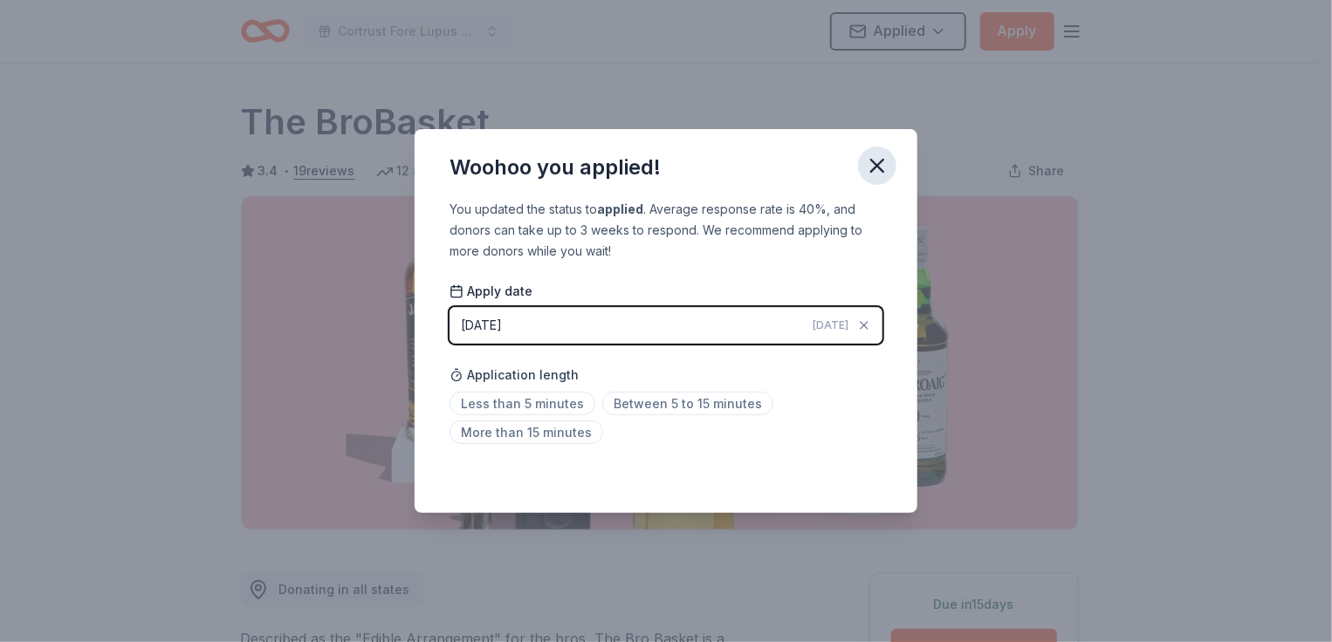
click at [874, 164] on icon "button" at bounding box center [877, 166] width 12 height 12
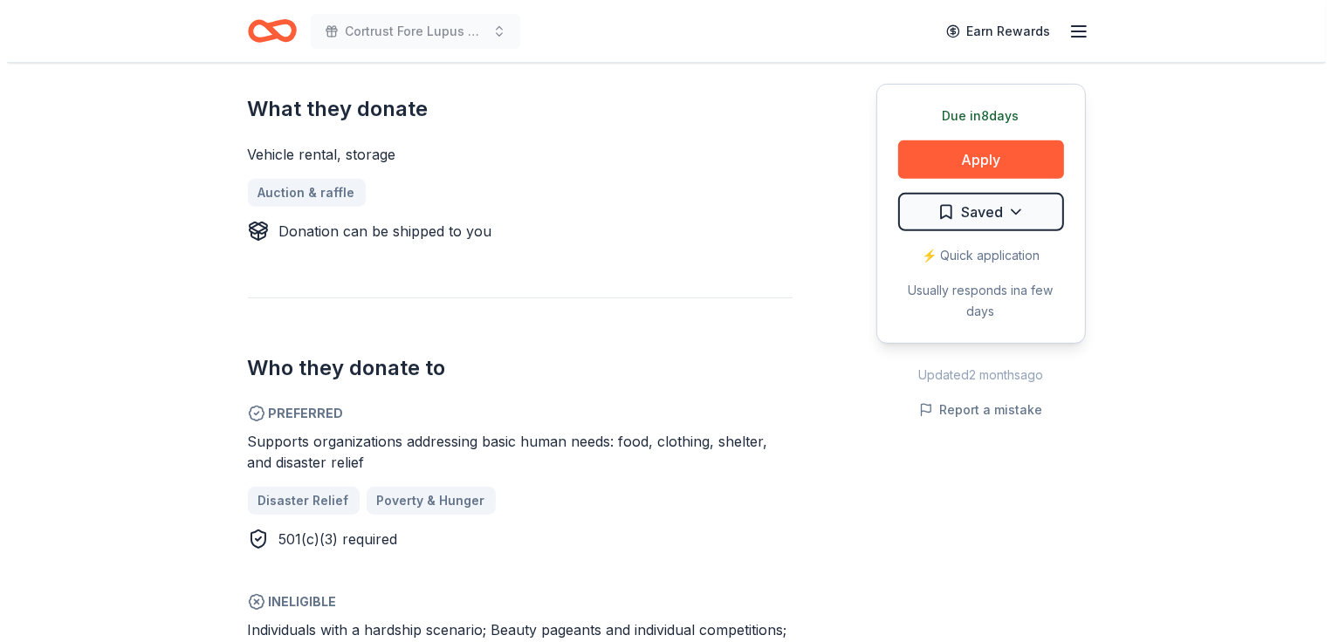
scroll to position [698, 0]
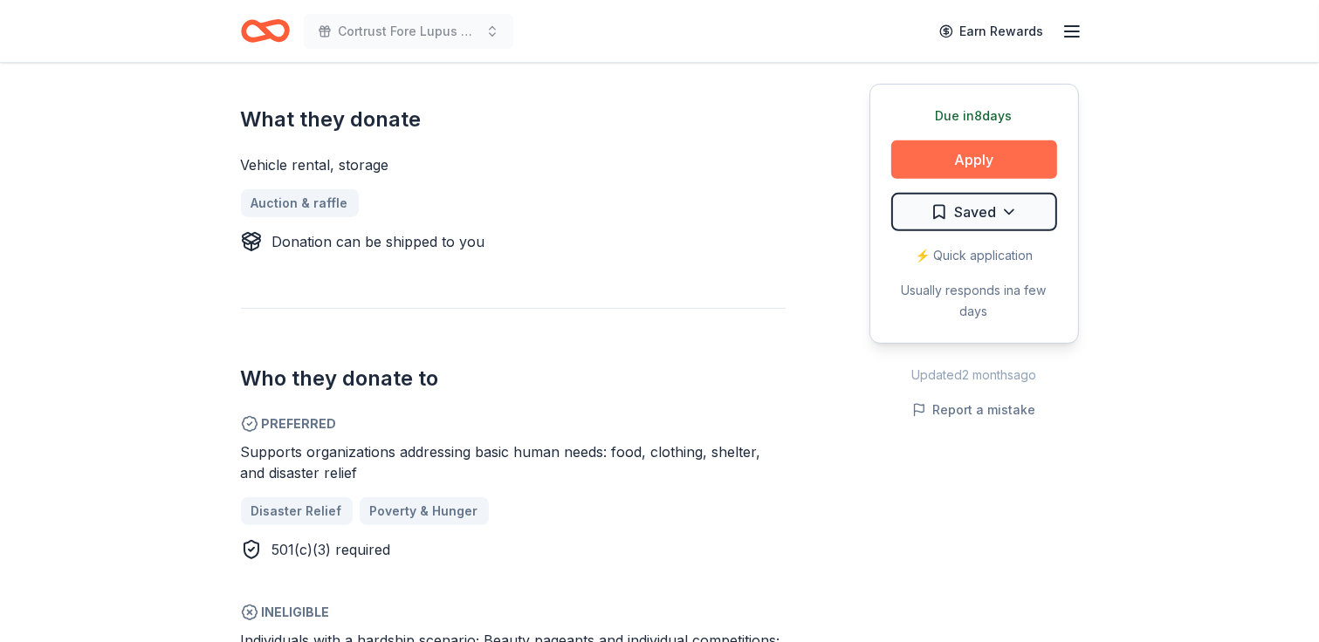
click at [974, 160] on button "Apply" at bounding box center [974, 159] width 166 height 38
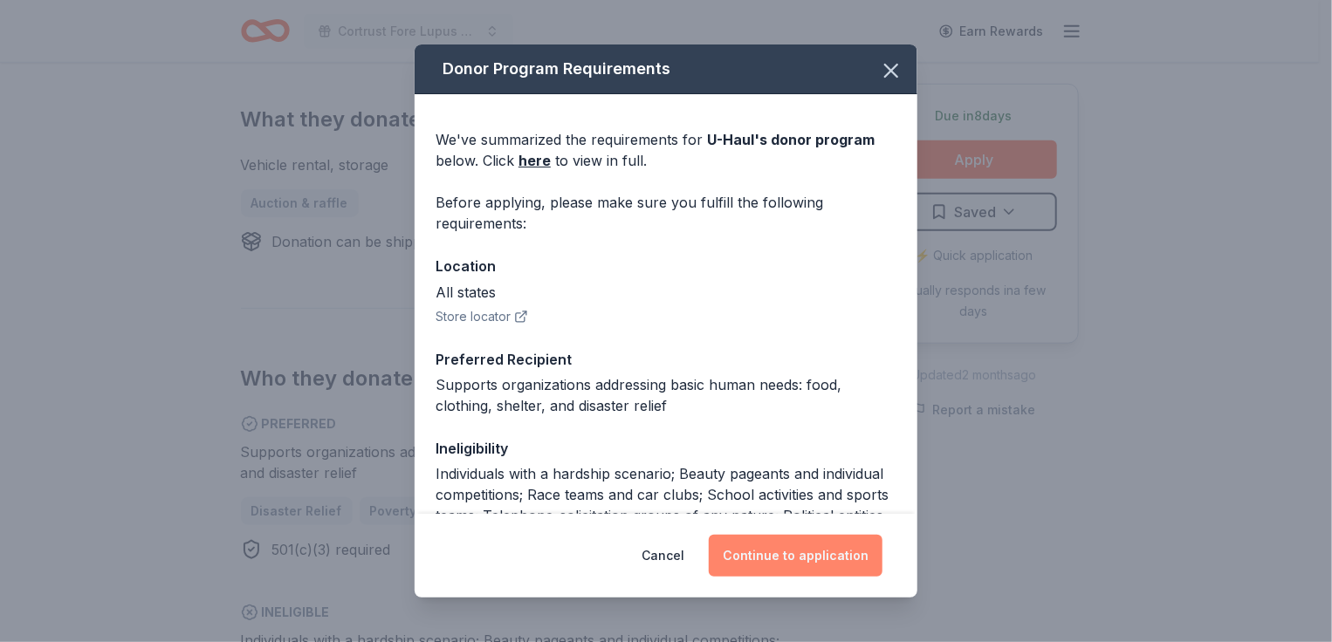
click at [796, 551] on button "Continue to application" at bounding box center [796, 556] width 174 height 42
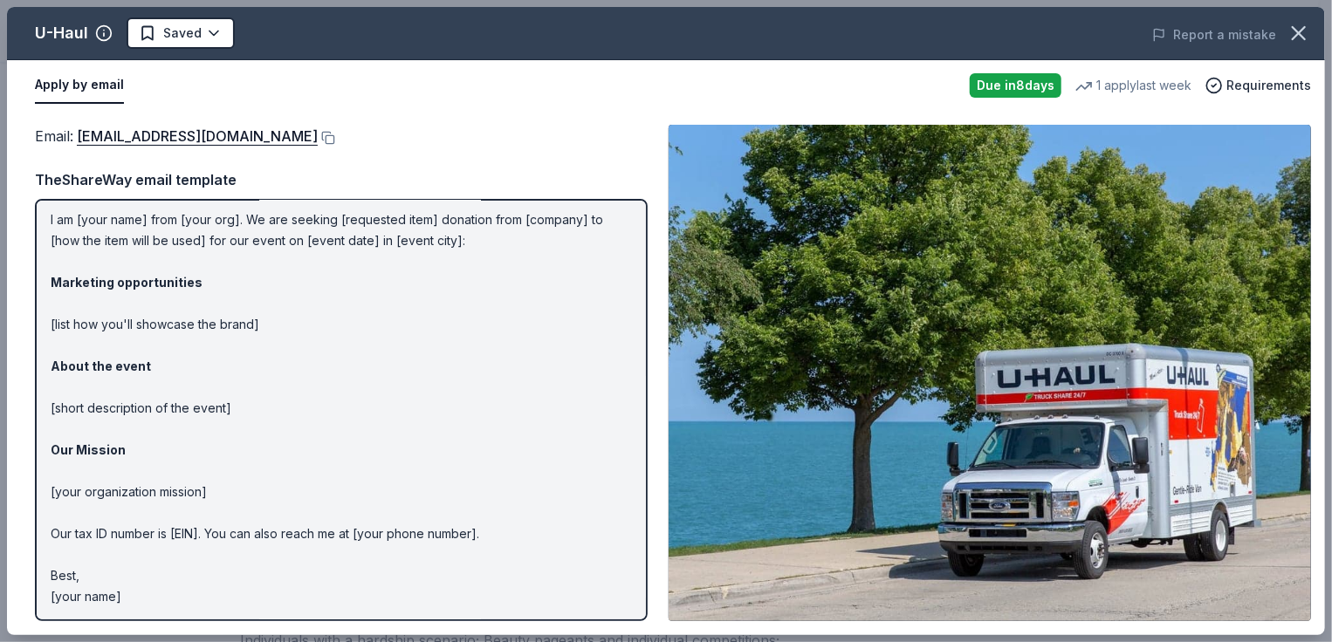
scroll to position [0, 0]
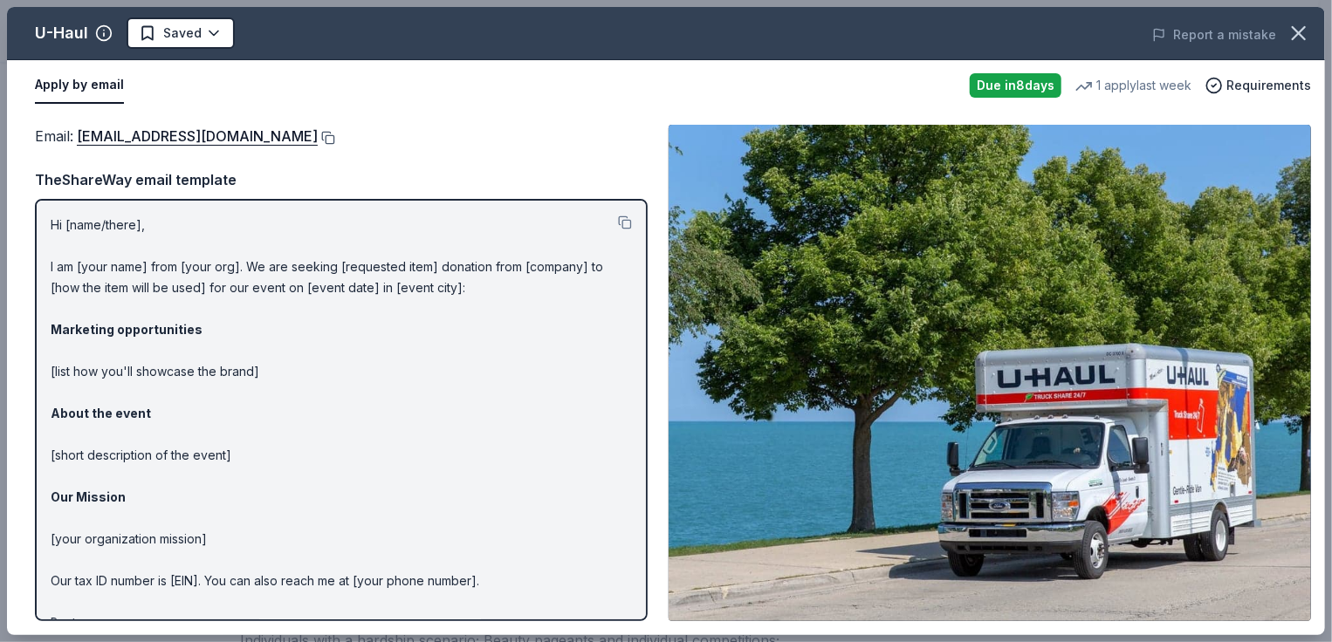
click at [318, 136] on button at bounding box center [326, 138] width 17 height 14
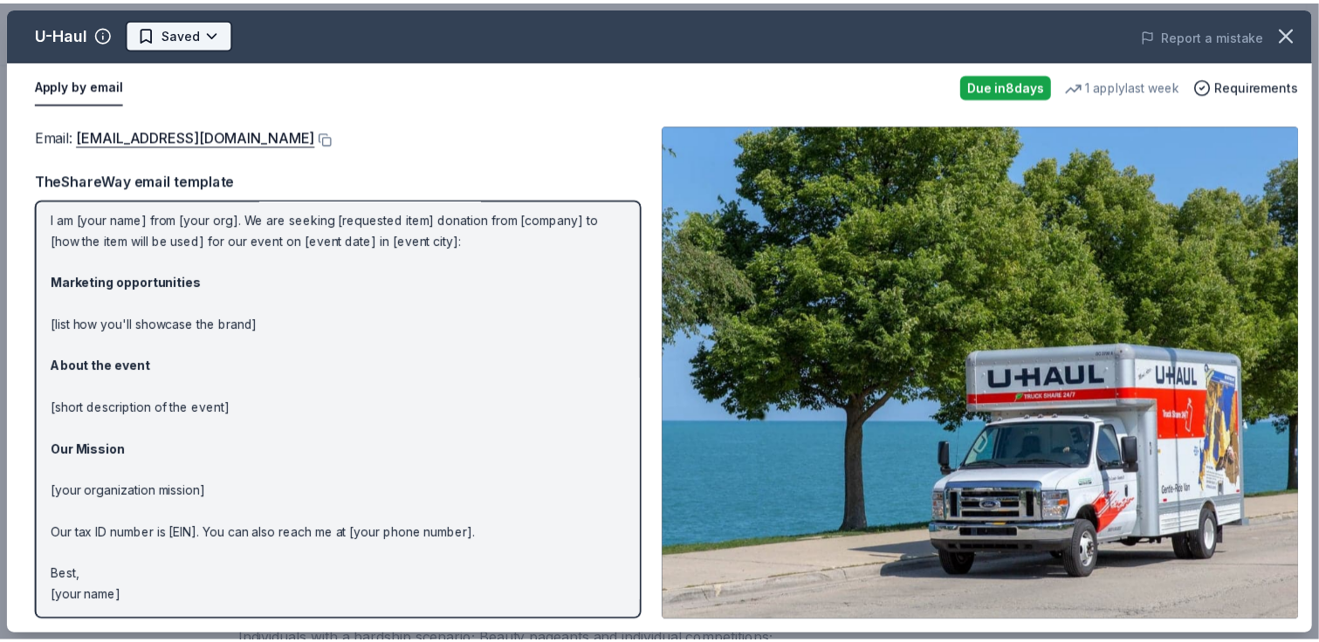
scroll to position [0, 0]
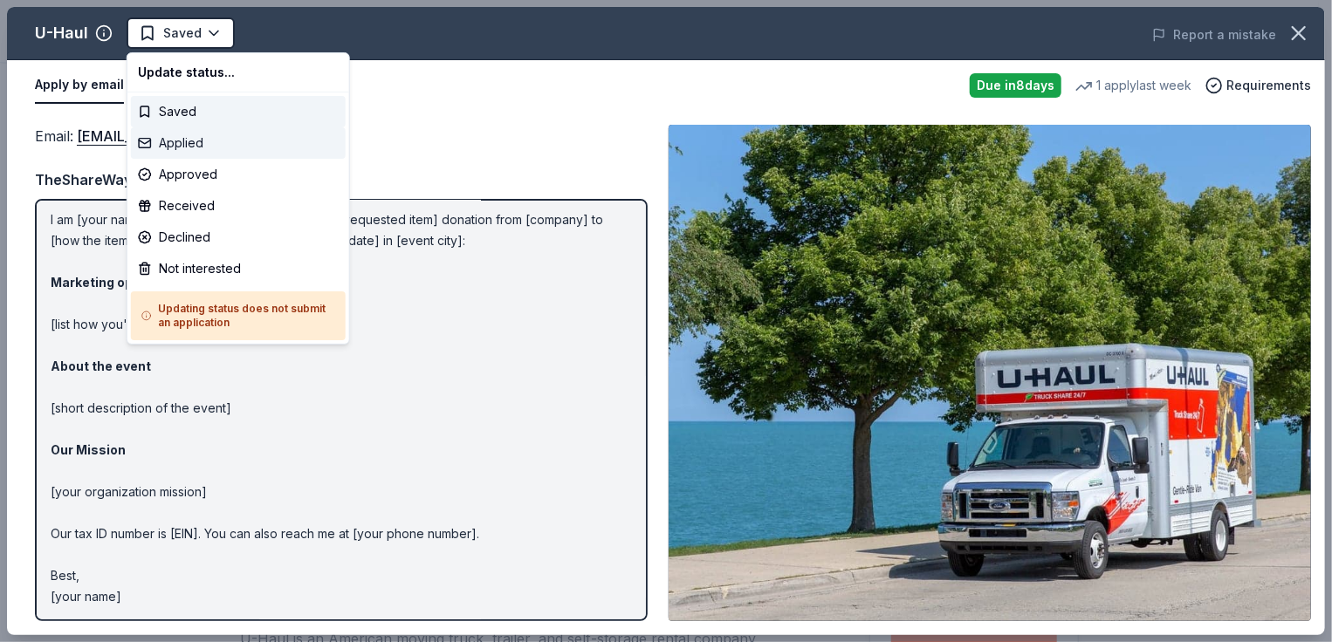
click at [197, 144] on div "Applied" at bounding box center [238, 142] width 215 height 31
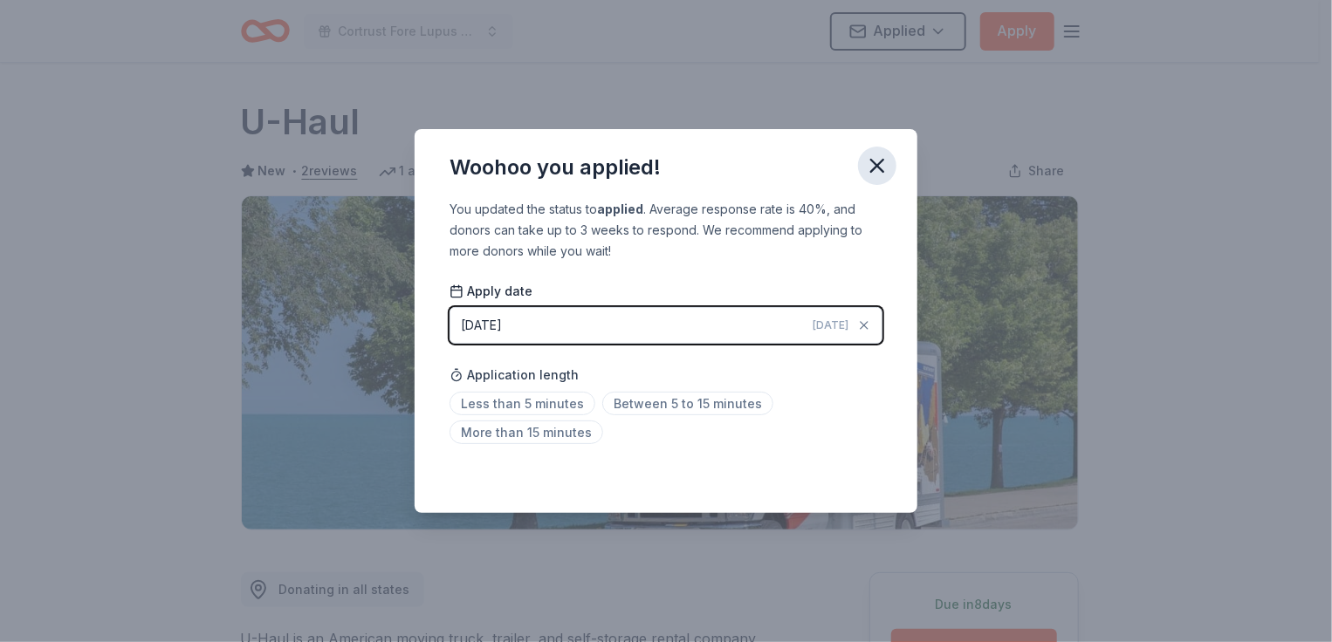
click at [873, 163] on icon "button" at bounding box center [877, 166] width 24 height 24
